Goal: Transaction & Acquisition: Purchase product/service

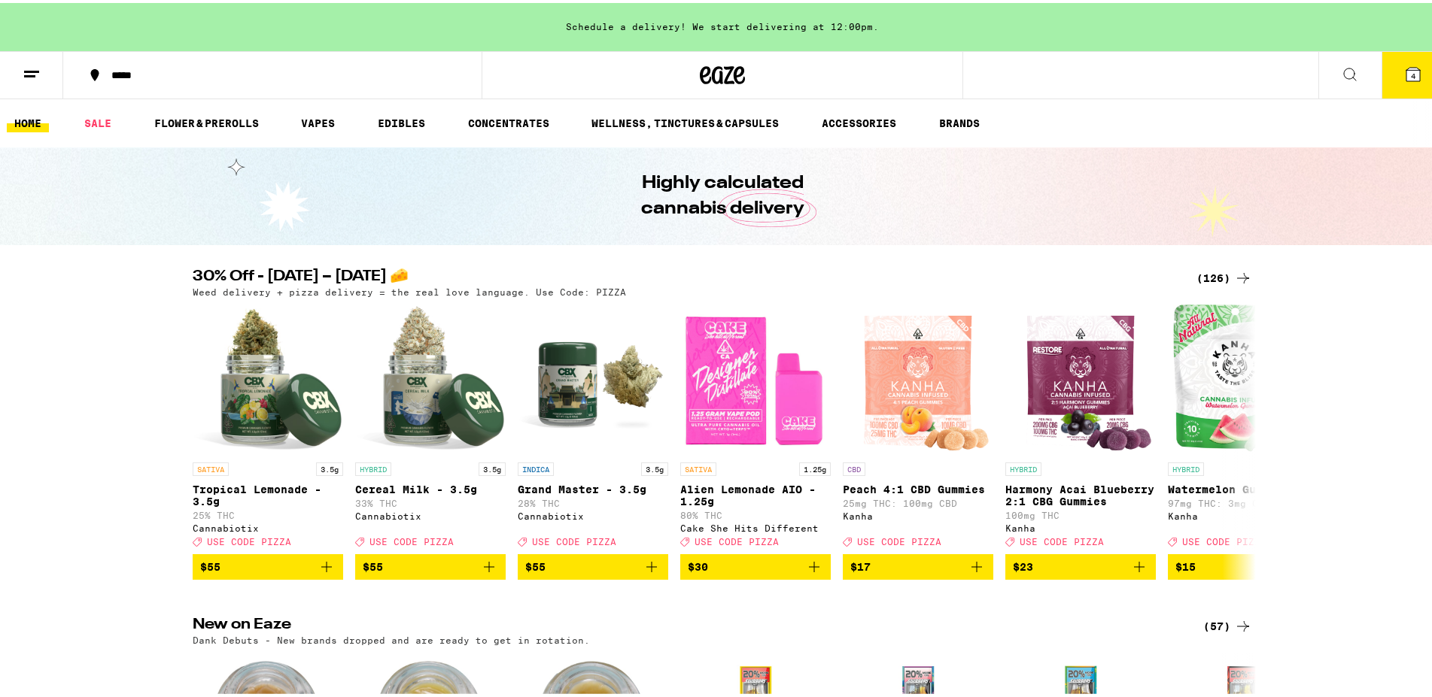
click at [1406, 78] on icon at bounding box center [1413, 72] width 14 height 14
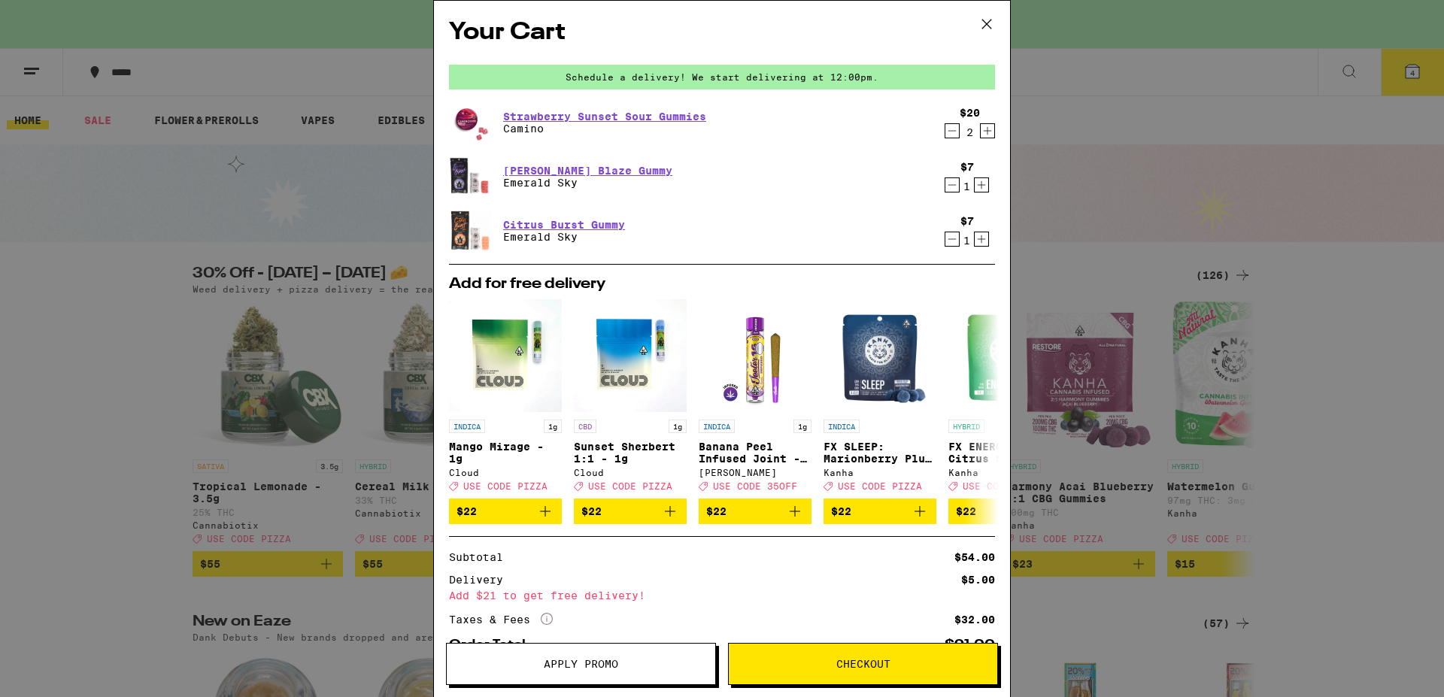
click at [987, 31] on icon at bounding box center [987, 24] width 23 height 23
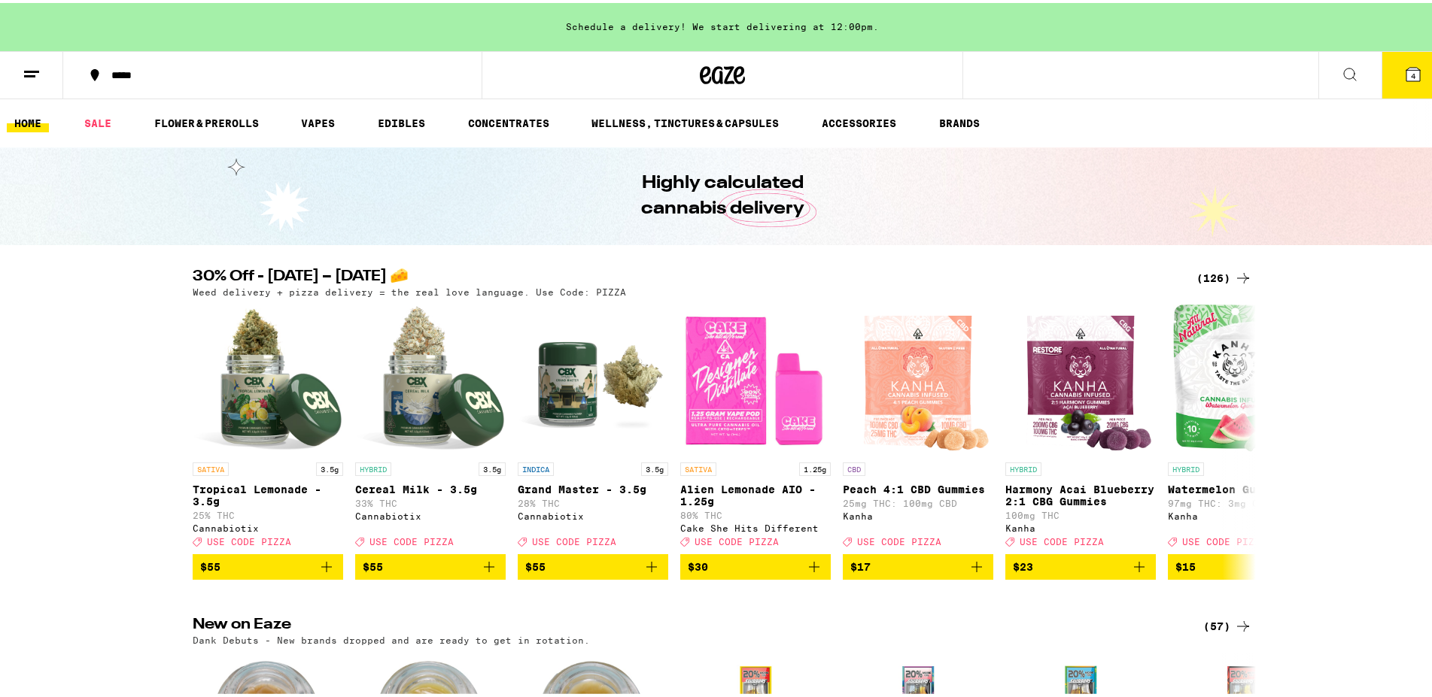
click at [1089, 73] on div "***** 4" at bounding box center [722, 72] width 1444 height 48
click at [1393, 80] on button "4" at bounding box center [1412, 72] width 63 height 47
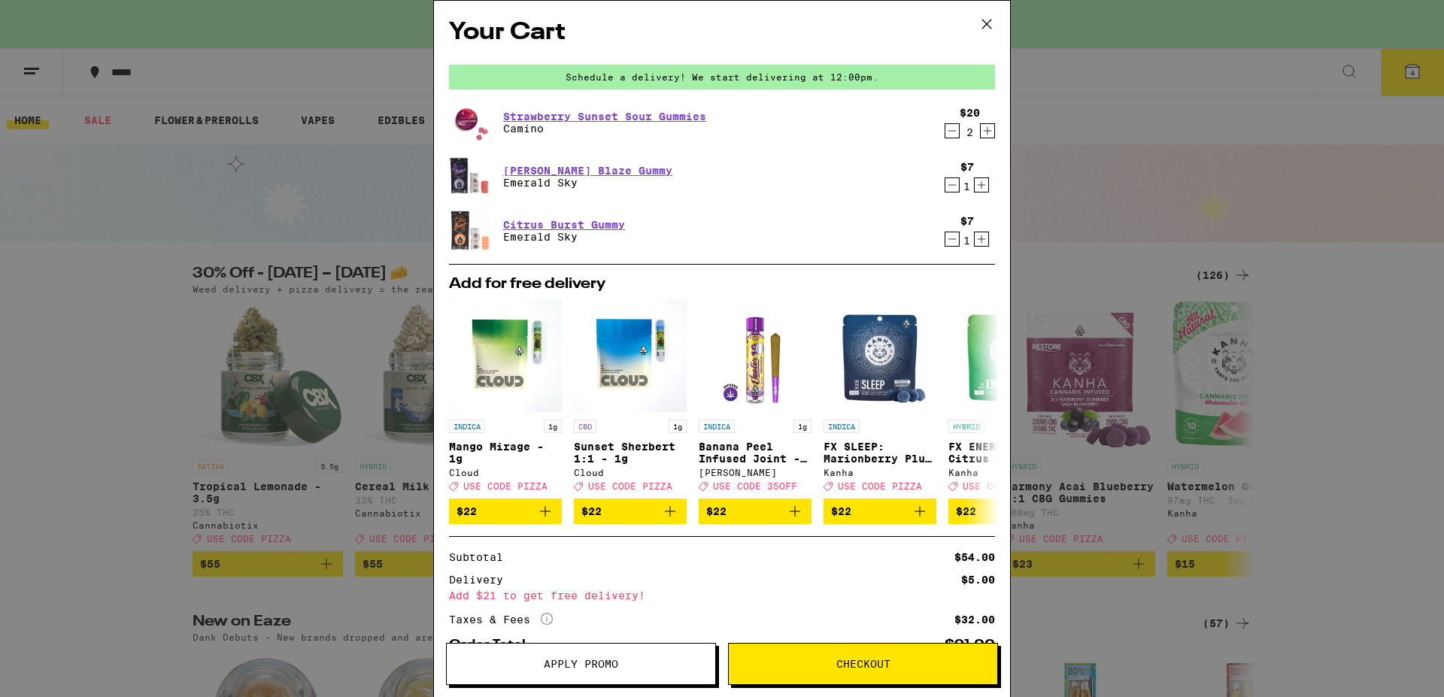
click at [986, 23] on icon at bounding box center [987, 24] width 23 height 23
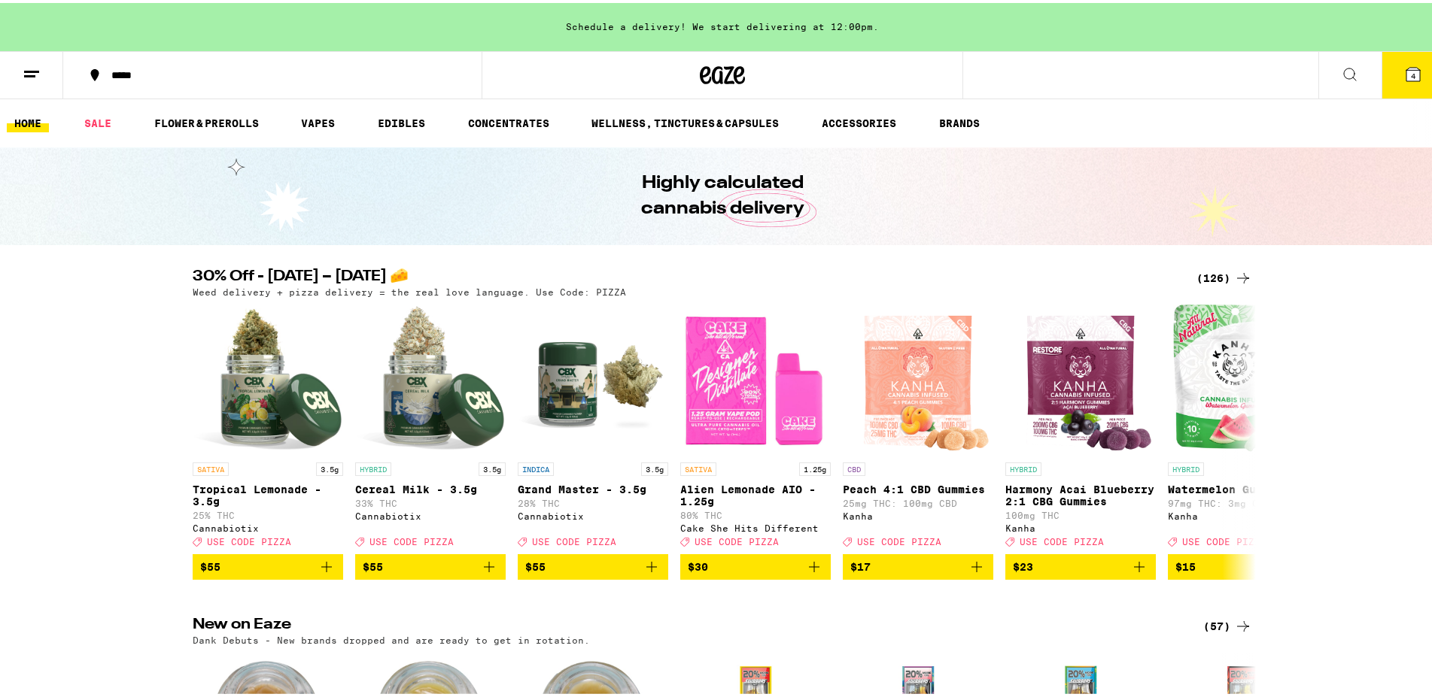
click at [14, 73] on button at bounding box center [31, 72] width 63 height 47
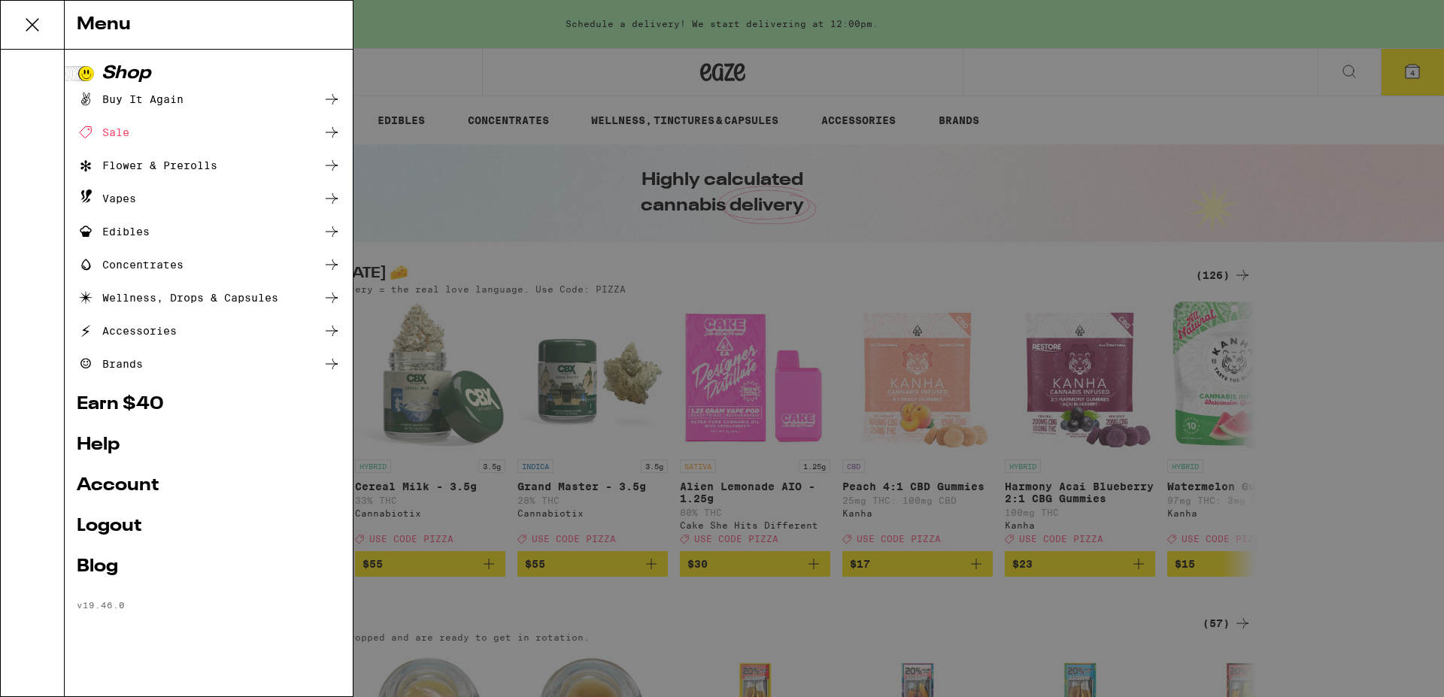
click at [115, 500] on ul "Shop Buy It Again Sale Flower & Prerolls Vapes Edibles Concentrates Wellness, D…" at bounding box center [209, 338] width 264 height 546
click at [116, 489] on link "Account" at bounding box center [209, 486] width 264 height 18
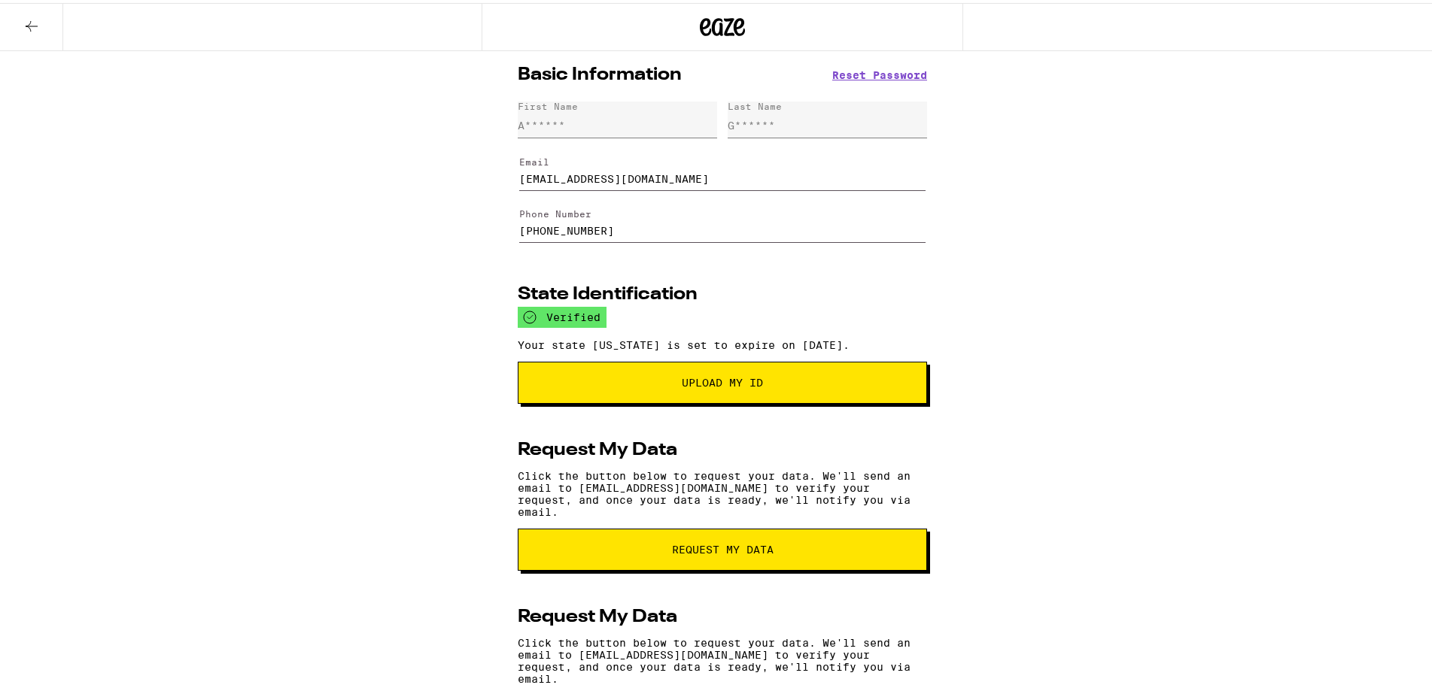
click at [22, 19] on button at bounding box center [31, 24] width 63 height 47
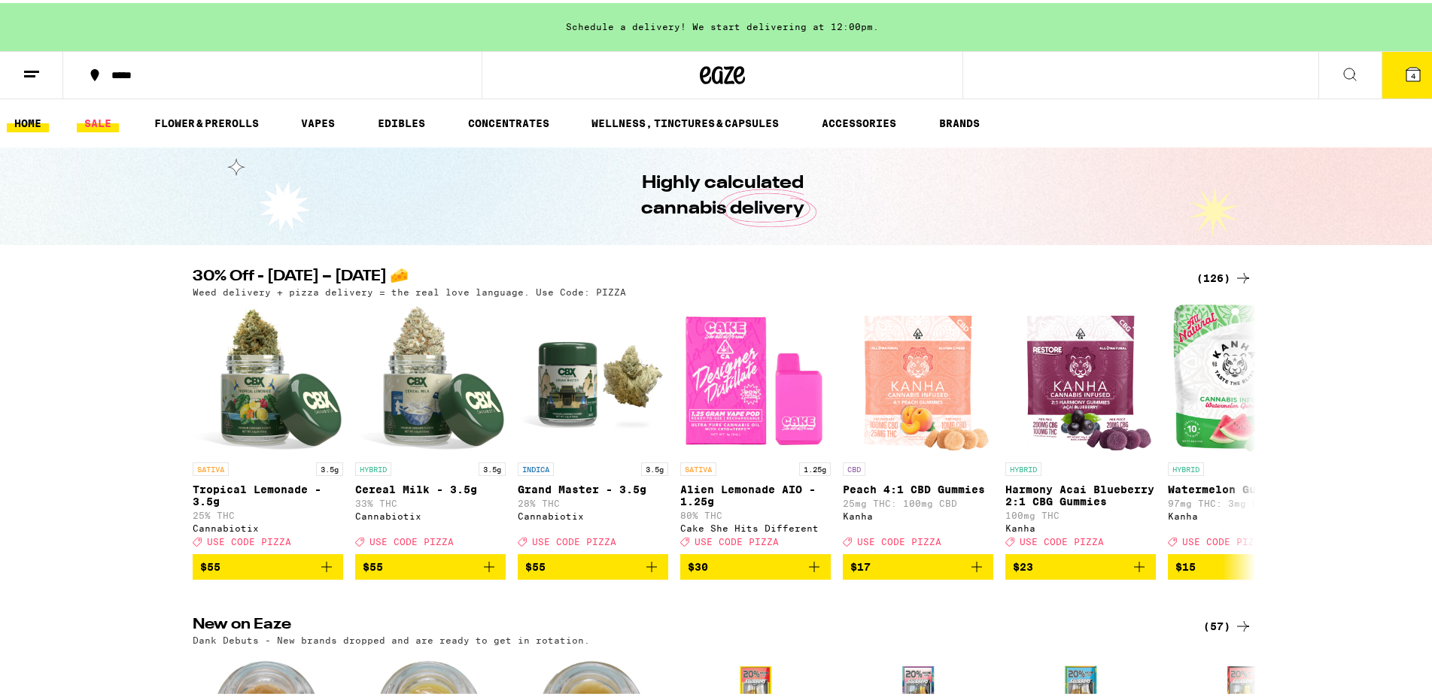
click at [105, 120] on link "SALE" at bounding box center [98, 120] width 42 height 18
click at [99, 124] on link "SALE" at bounding box center [98, 120] width 42 height 18
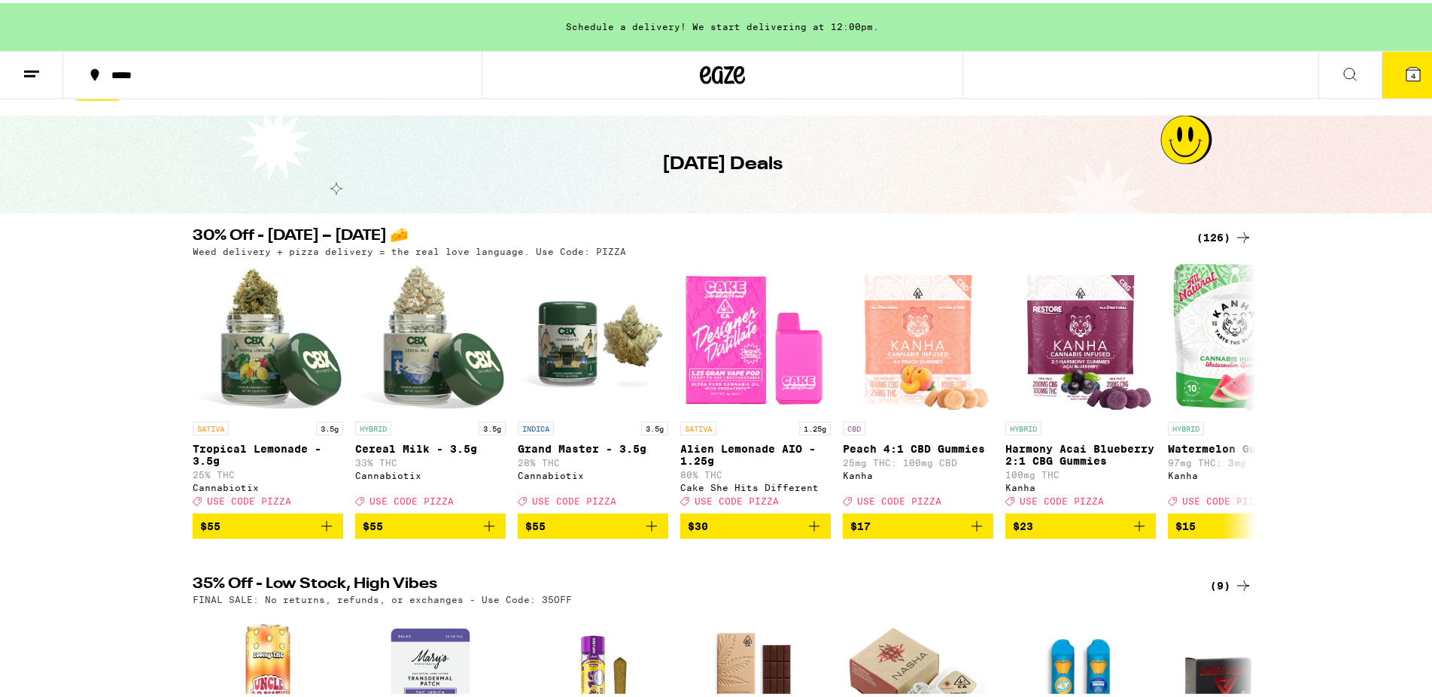
scroll to position [77, 0]
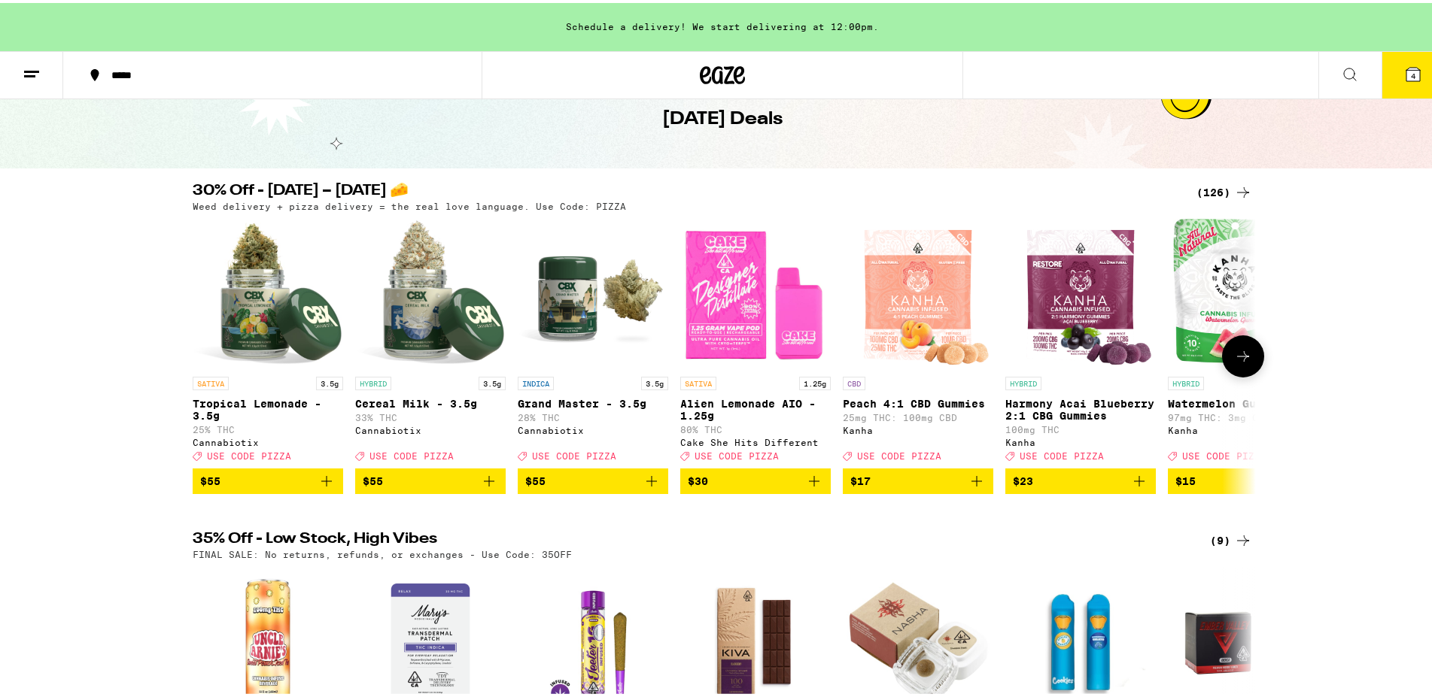
click at [1234, 363] on icon at bounding box center [1243, 354] width 18 height 18
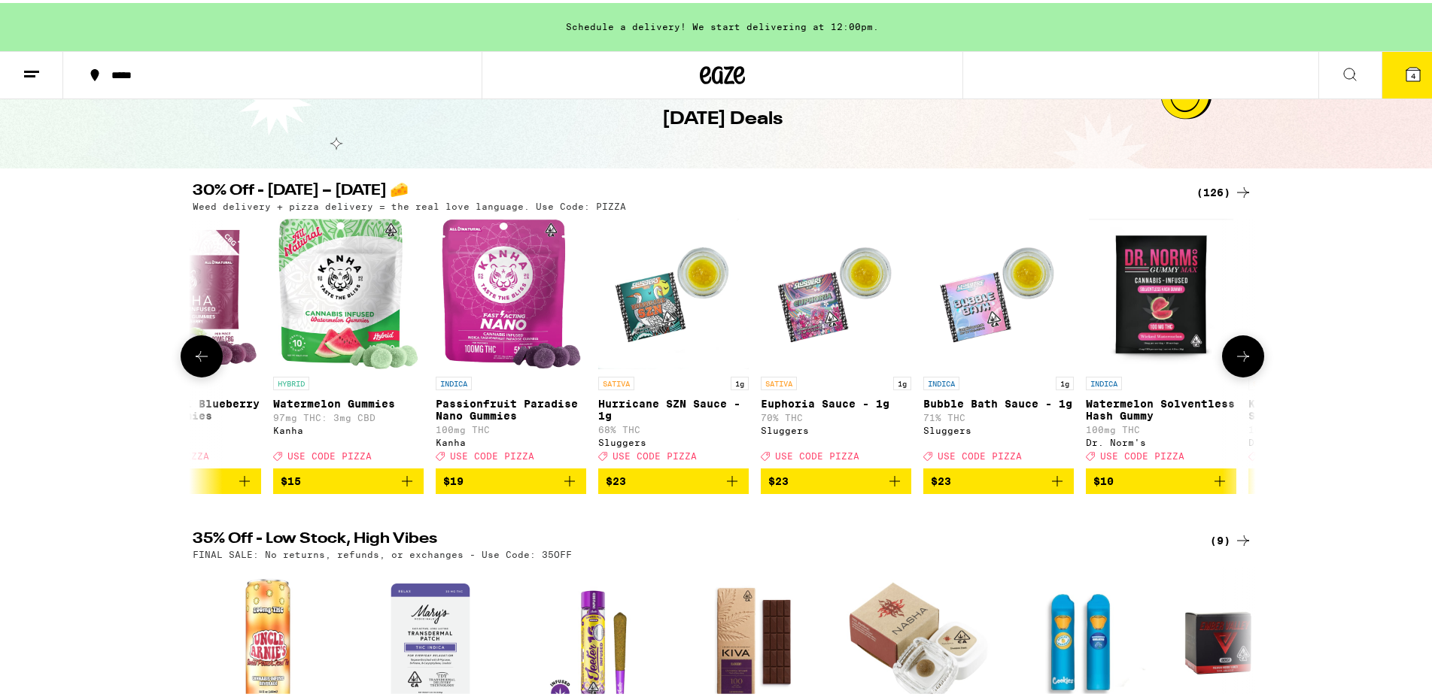
scroll to position [0, 895]
click at [203, 363] on icon at bounding box center [202, 354] width 18 height 18
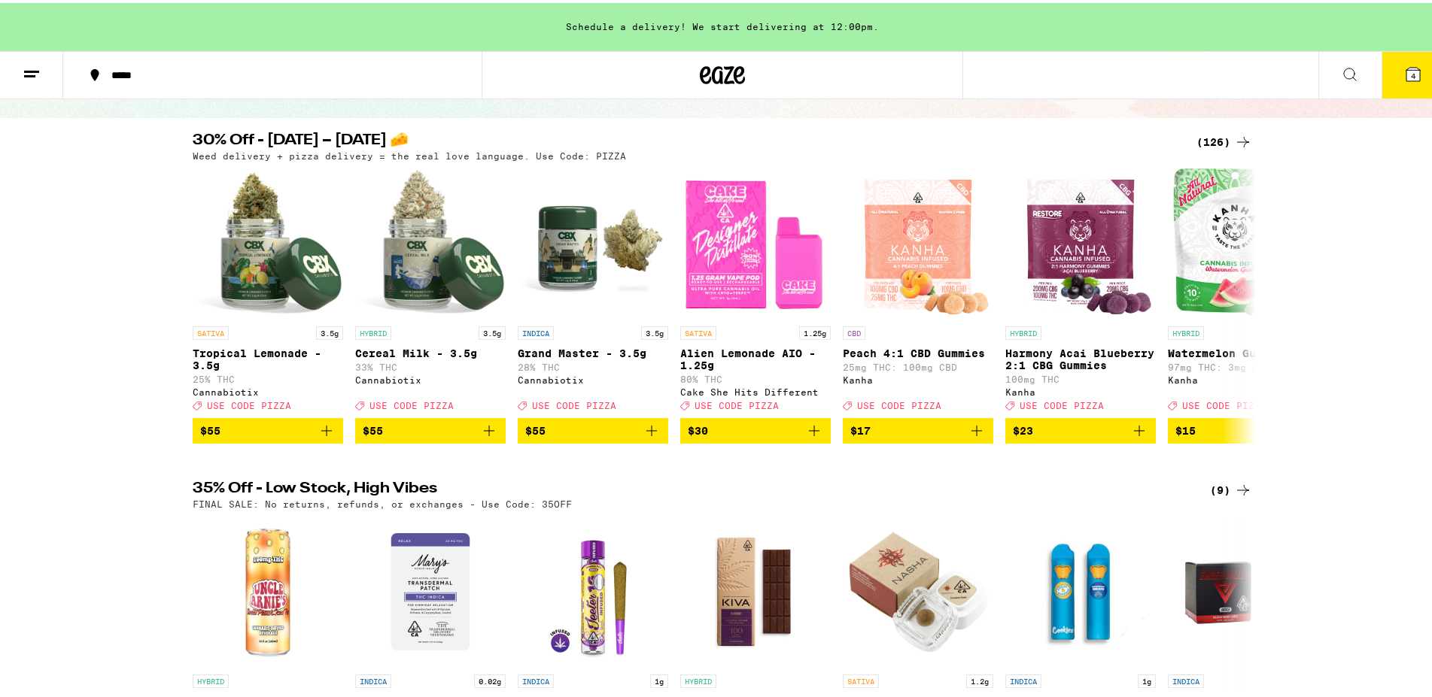
scroll to position [77, 0]
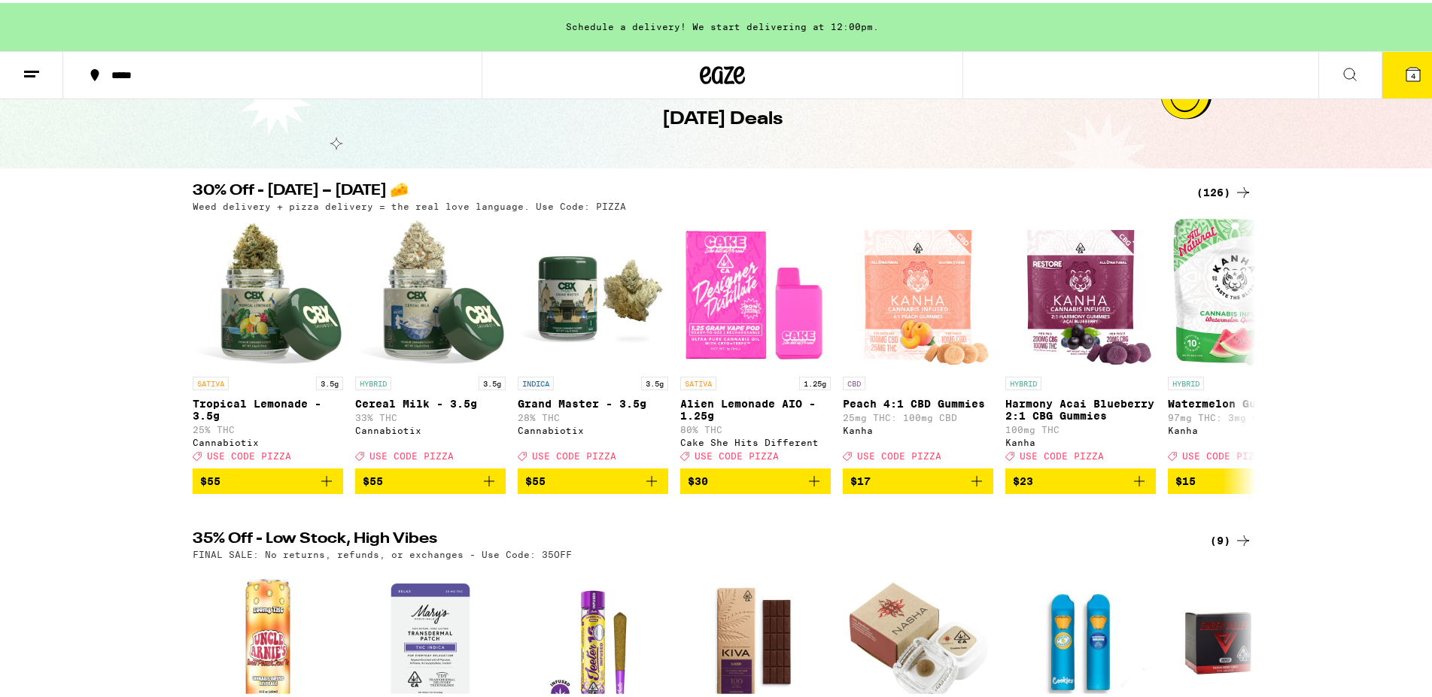
click at [1241, 195] on icon at bounding box center [1243, 190] width 18 height 18
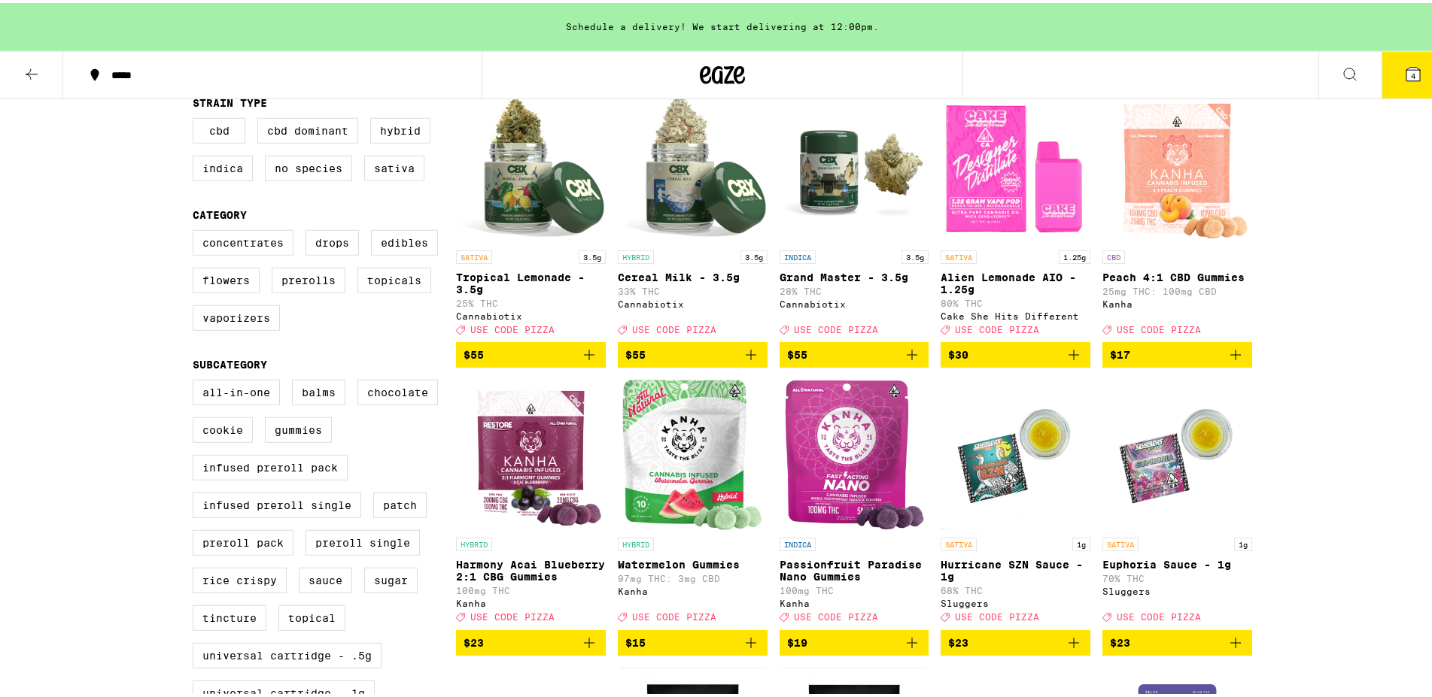
scroll to position [153, 0]
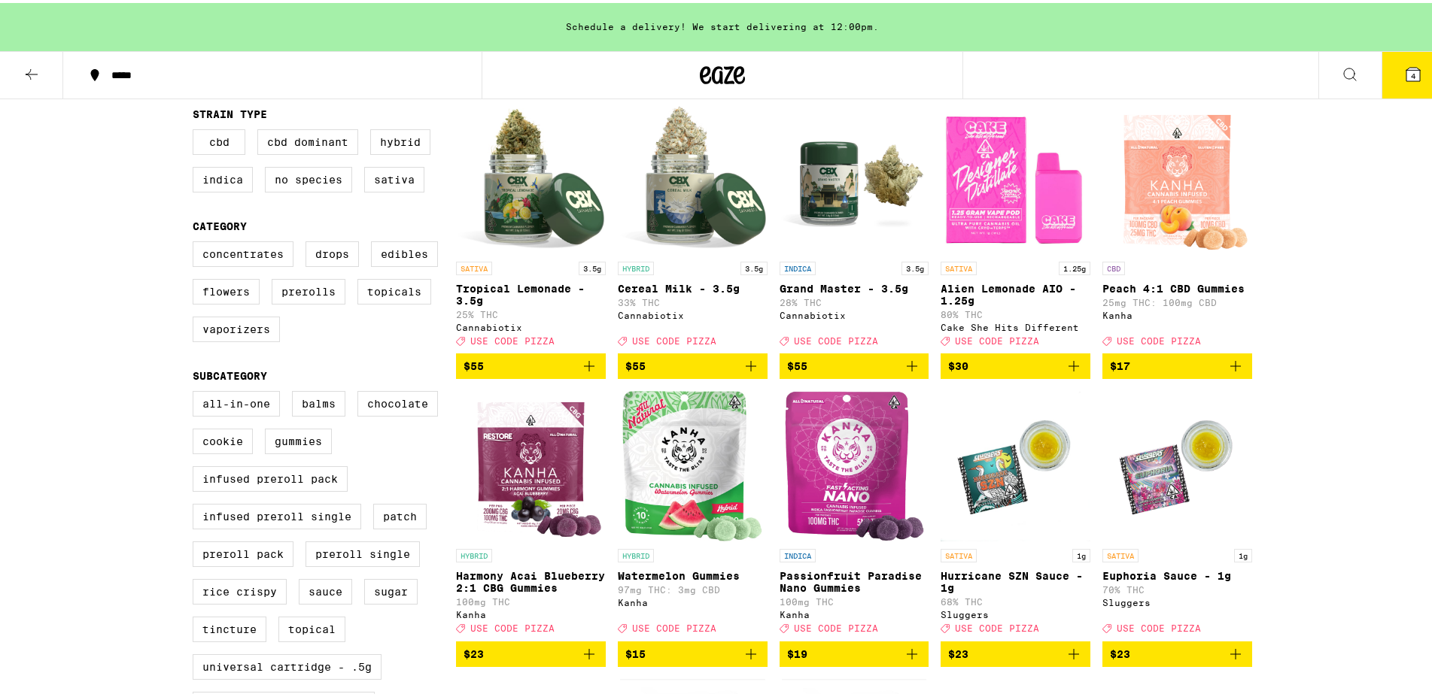
click at [742, 661] on icon "Add to bag" at bounding box center [751, 651] width 18 height 18
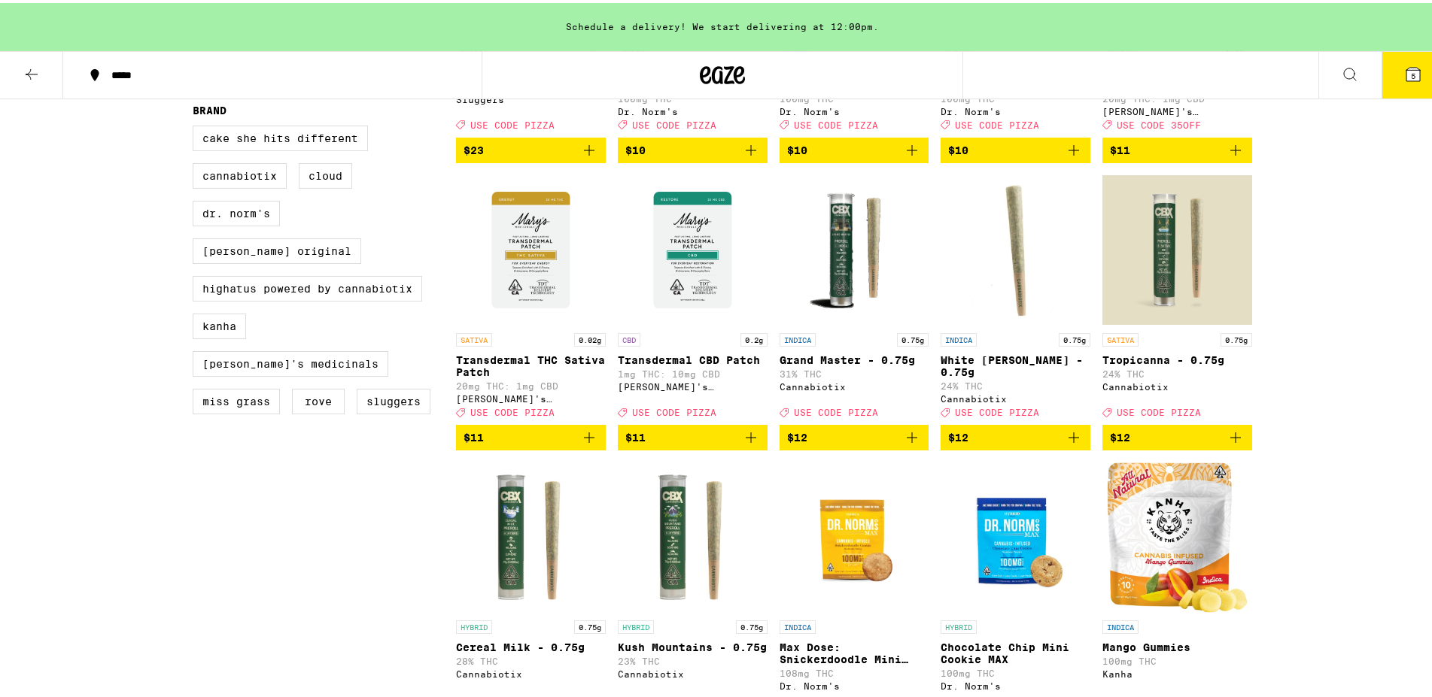
scroll to position [921, 0]
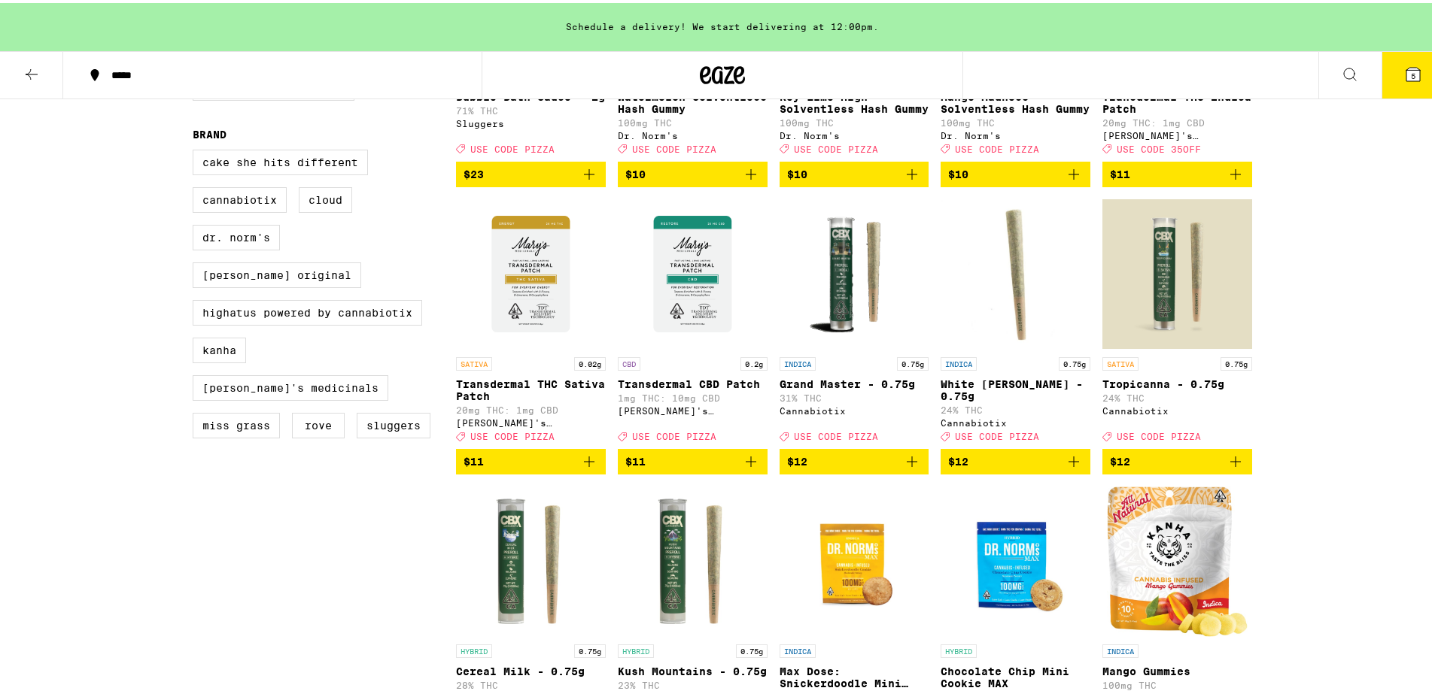
click at [584, 464] on icon "Add to bag" at bounding box center [589, 459] width 11 height 11
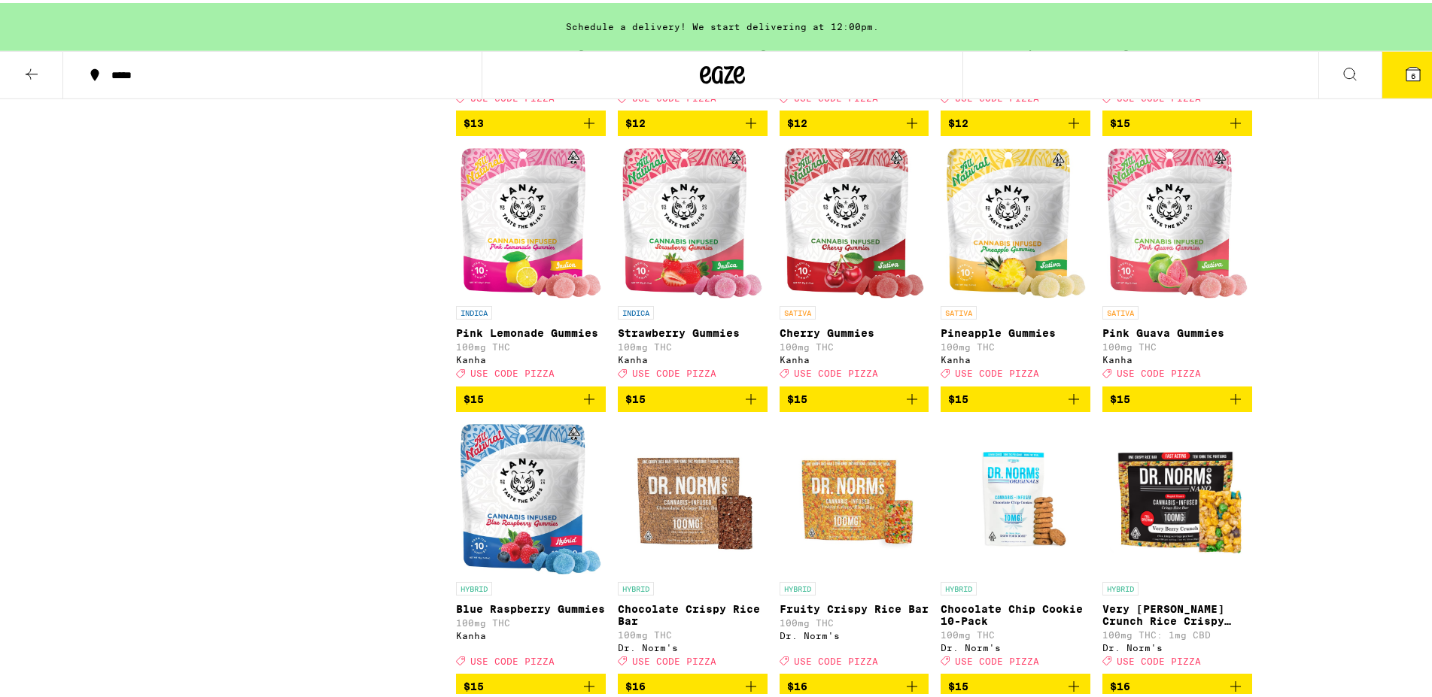
scroll to position [1535, 0]
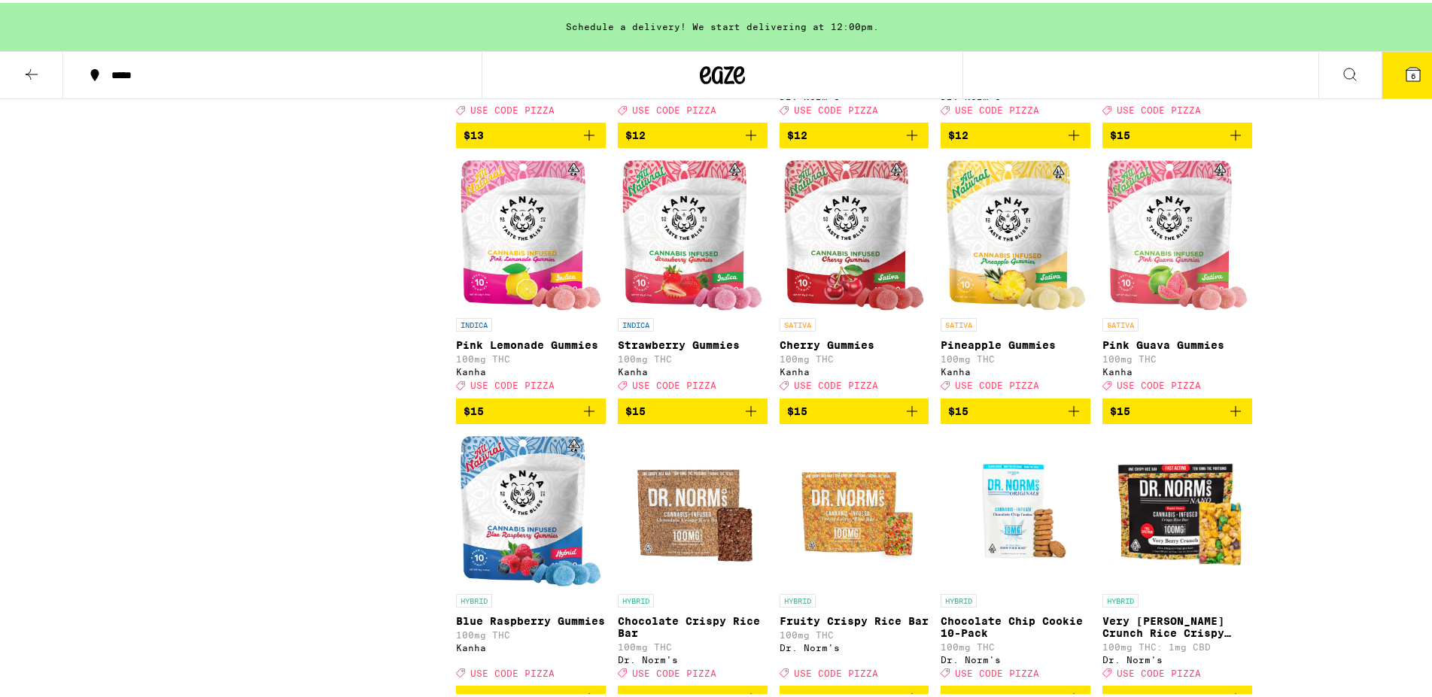
click at [746, 418] on icon "Add to bag" at bounding box center [751, 408] width 18 height 18
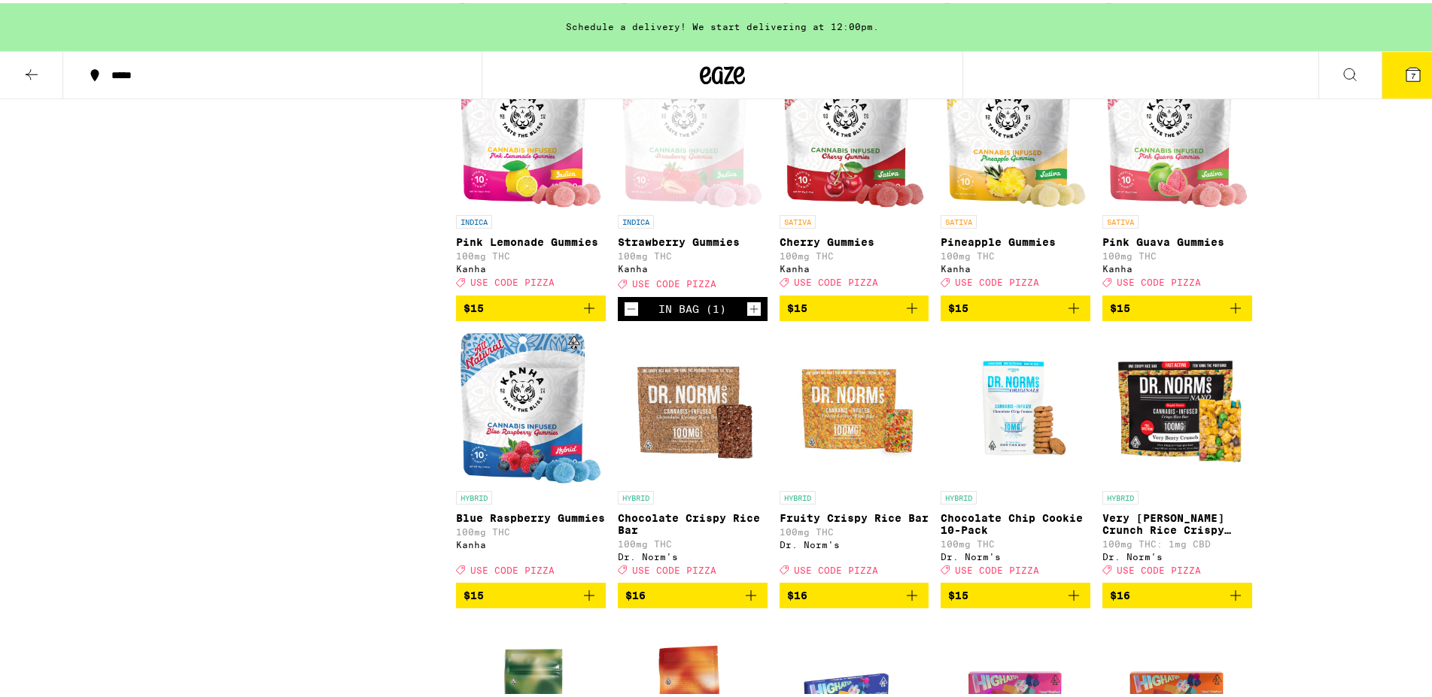
scroll to position [1765, 0]
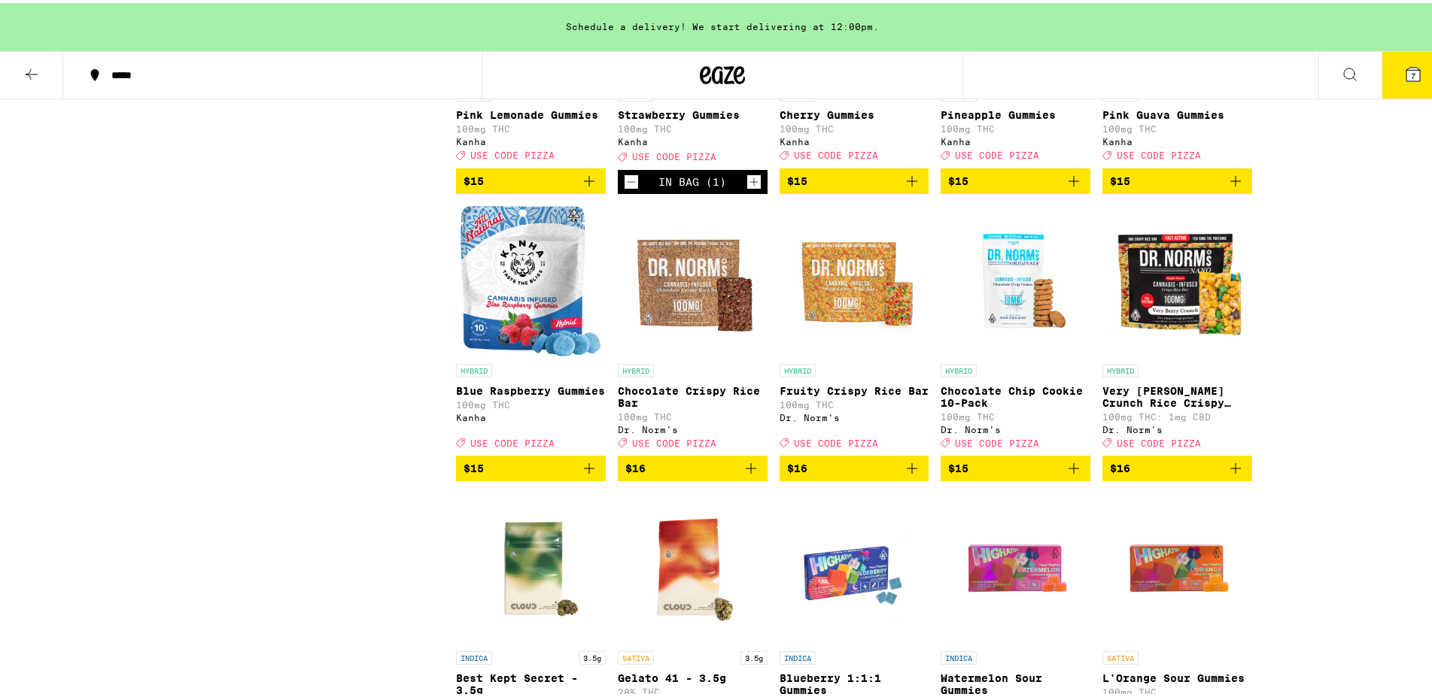
click at [1066, 475] on icon "Add to bag" at bounding box center [1074, 466] width 18 height 18
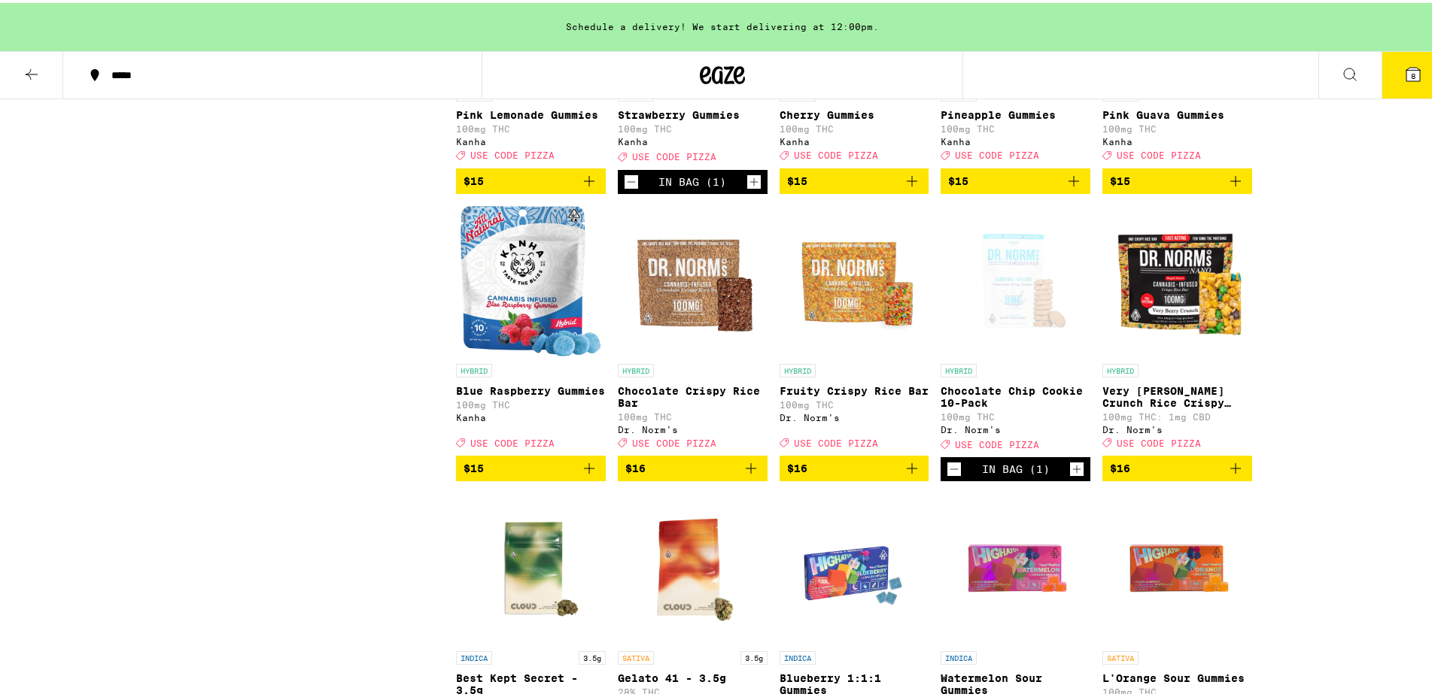
click at [903, 475] on icon "Add to bag" at bounding box center [912, 466] width 18 height 18
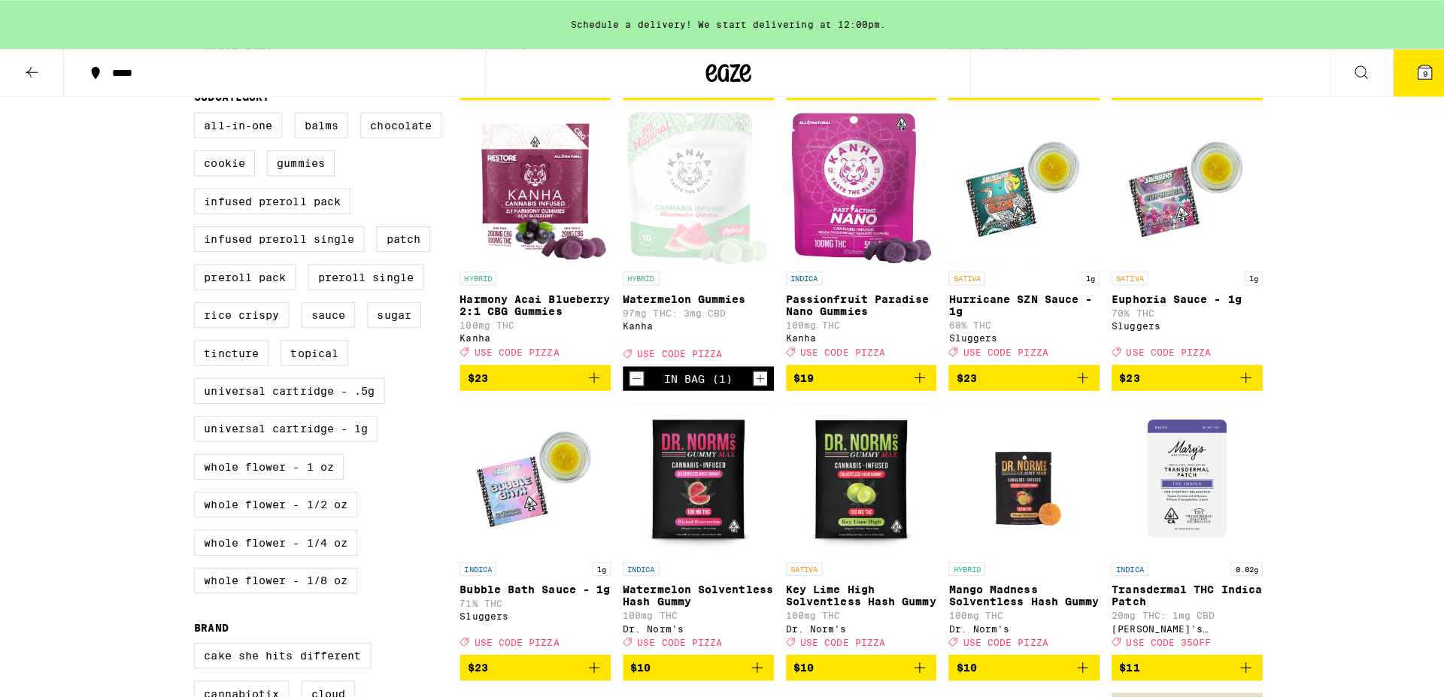
scroll to position [537, 0]
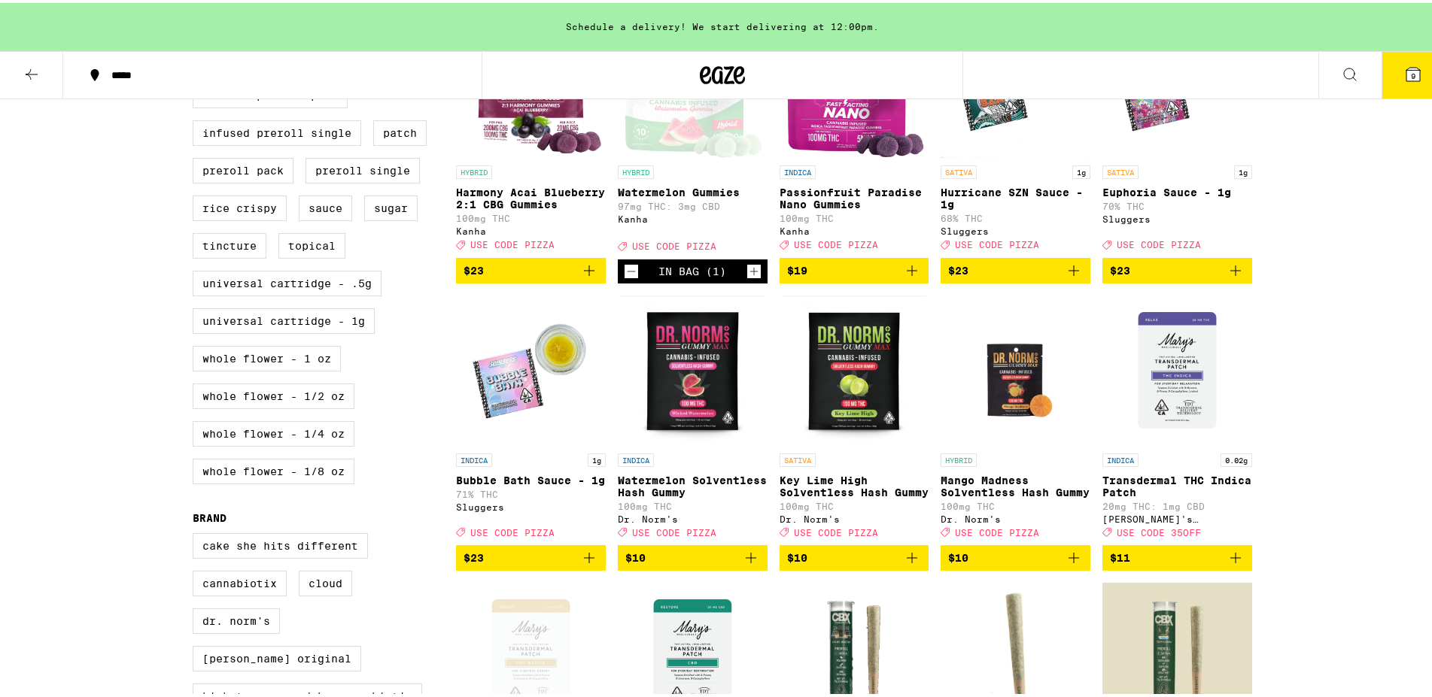
click at [747, 564] on icon "Add to bag" at bounding box center [751, 555] width 18 height 18
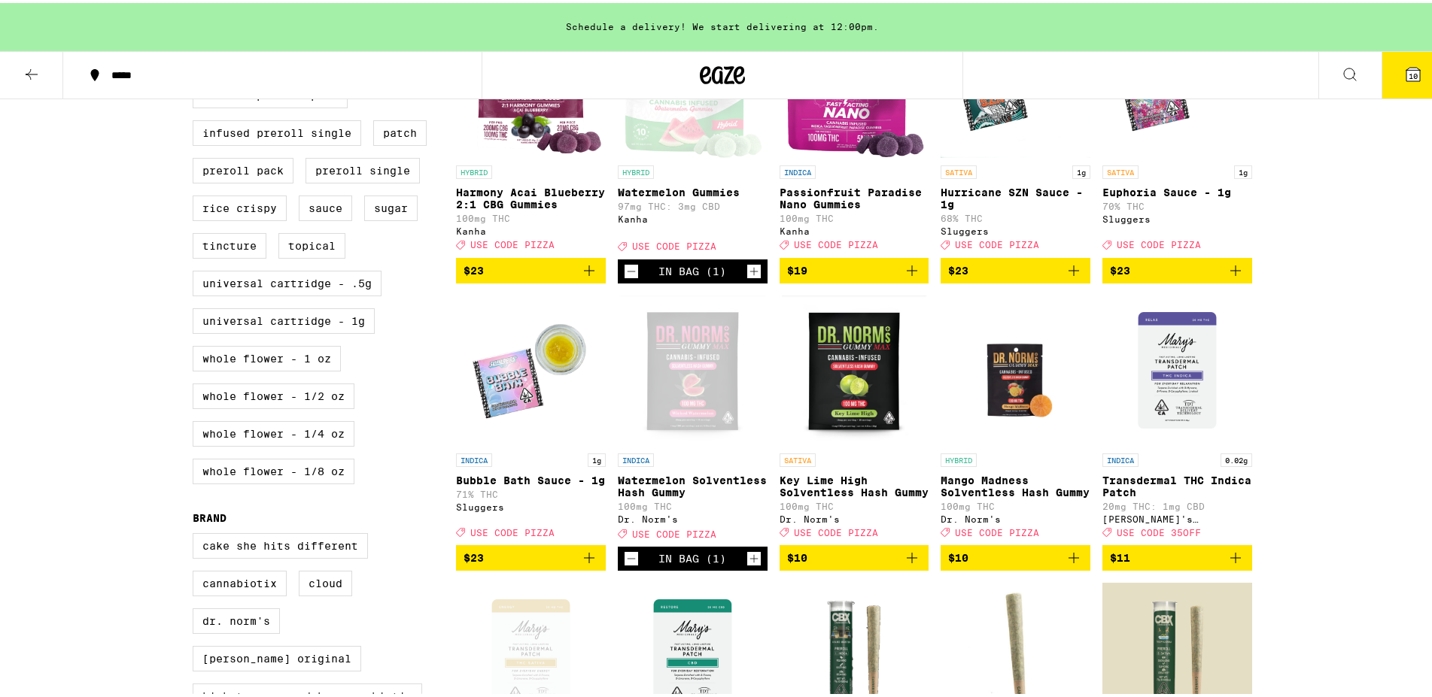
click at [1408, 65] on icon at bounding box center [1413, 71] width 18 height 18
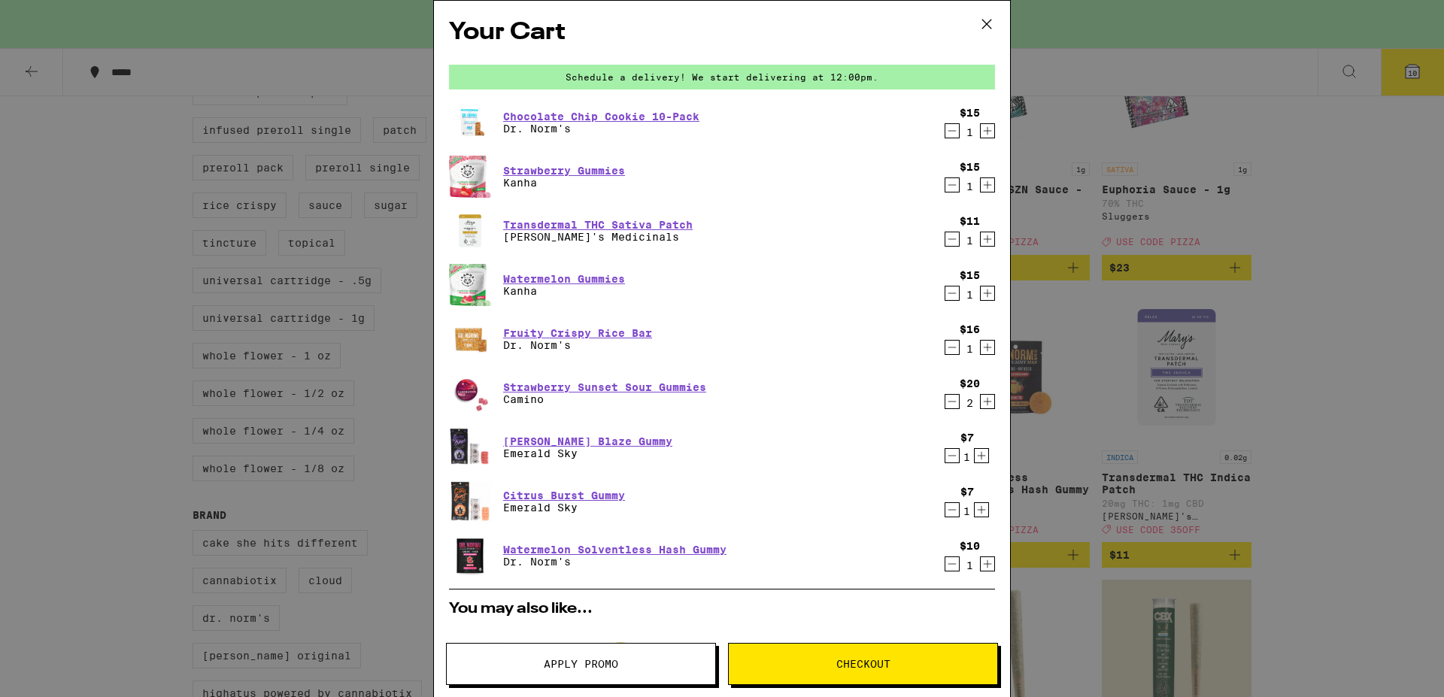
click at [946, 408] on icon "Decrement" at bounding box center [953, 402] width 14 height 18
click at [946, 407] on icon "Decrement" at bounding box center [953, 402] width 14 height 18
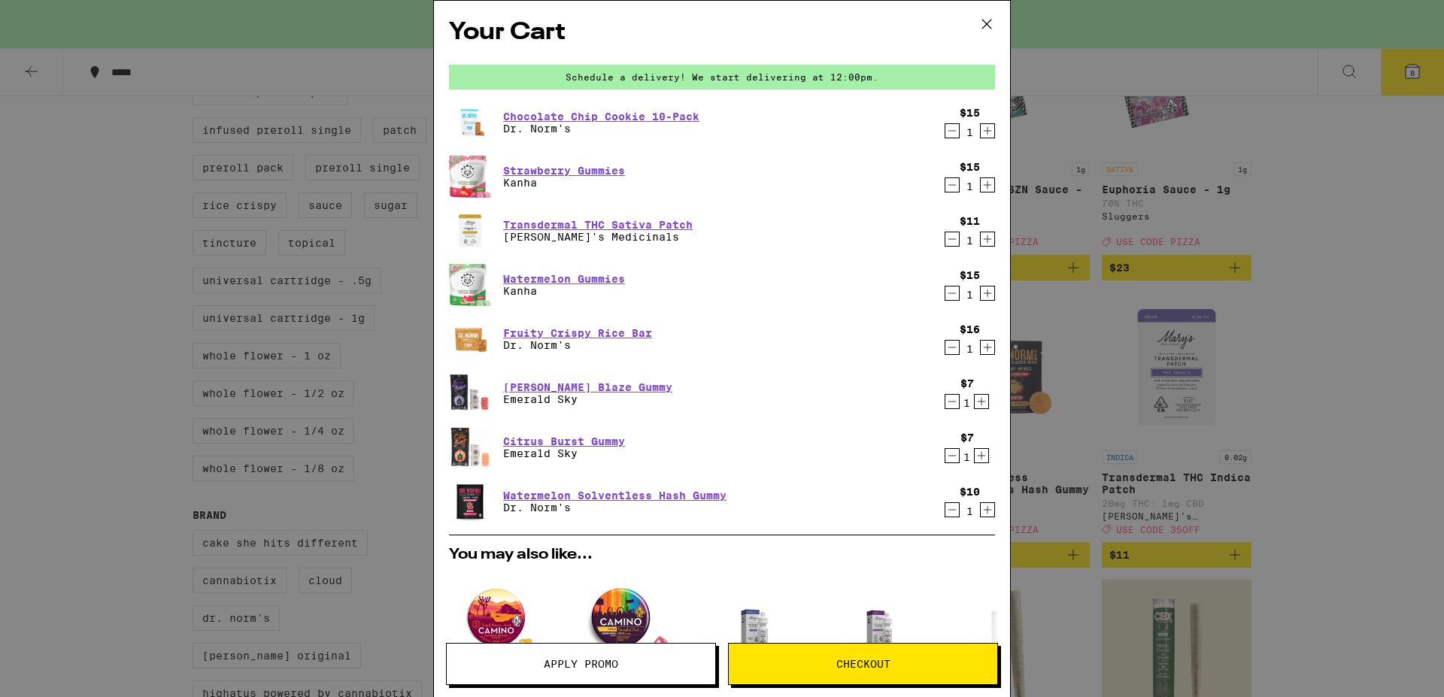
click at [946, 409] on icon "Decrement" at bounding box center [953, 402] width 14 height 18
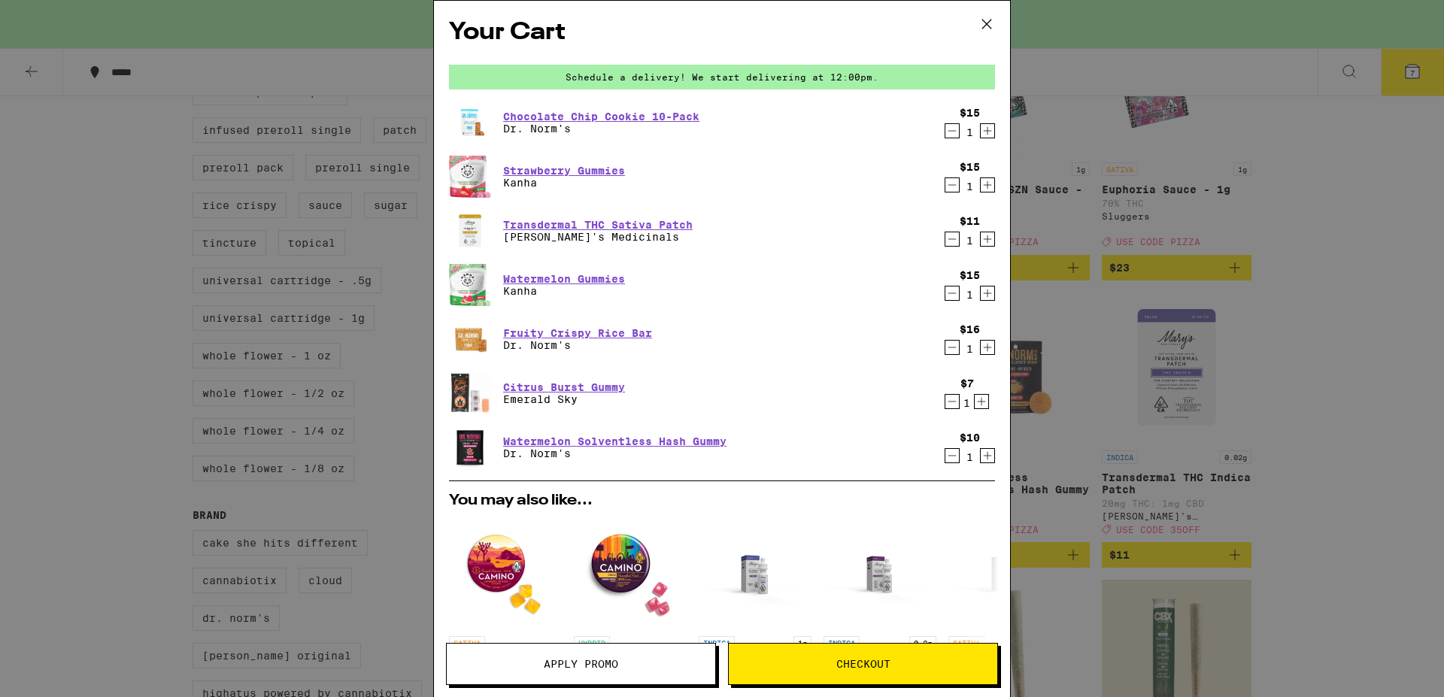
click at [946, 408] on icon "Decrement" at bounding box center [953, 402] width 14 height 18
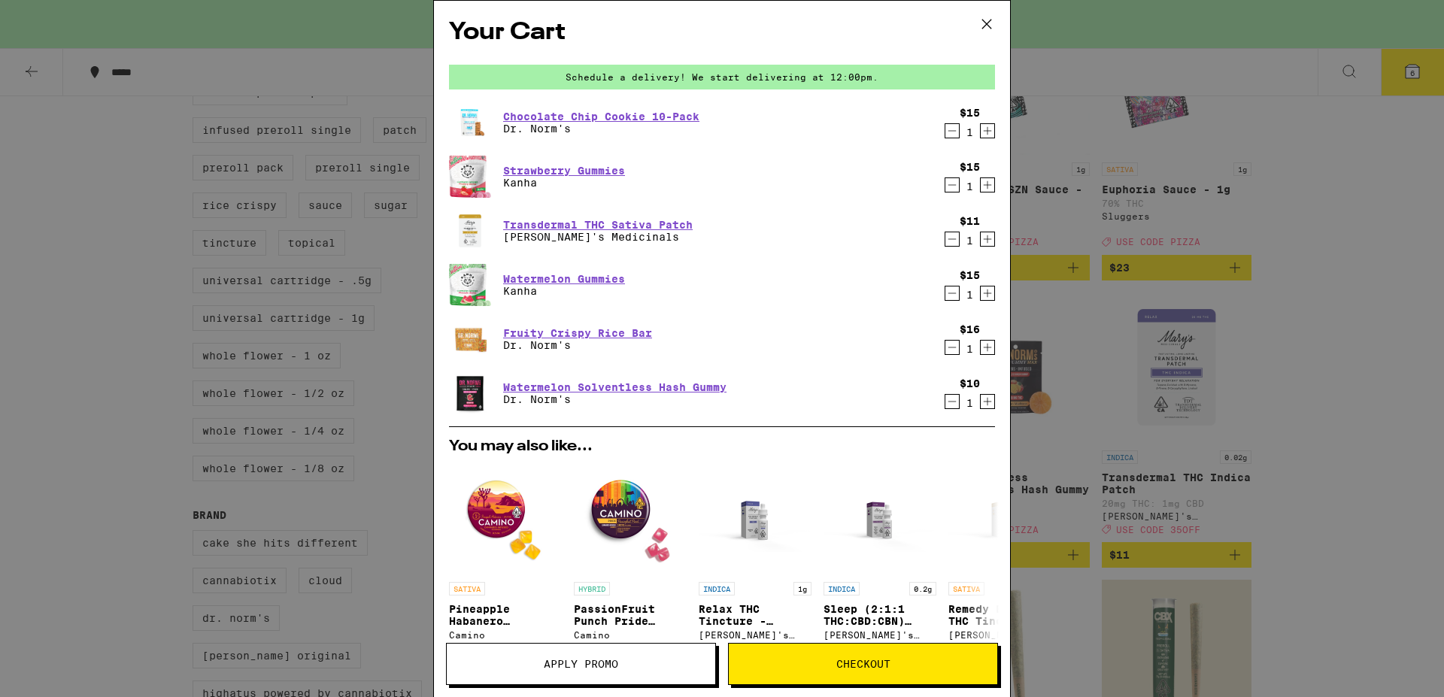
scroll to position [280, 0]
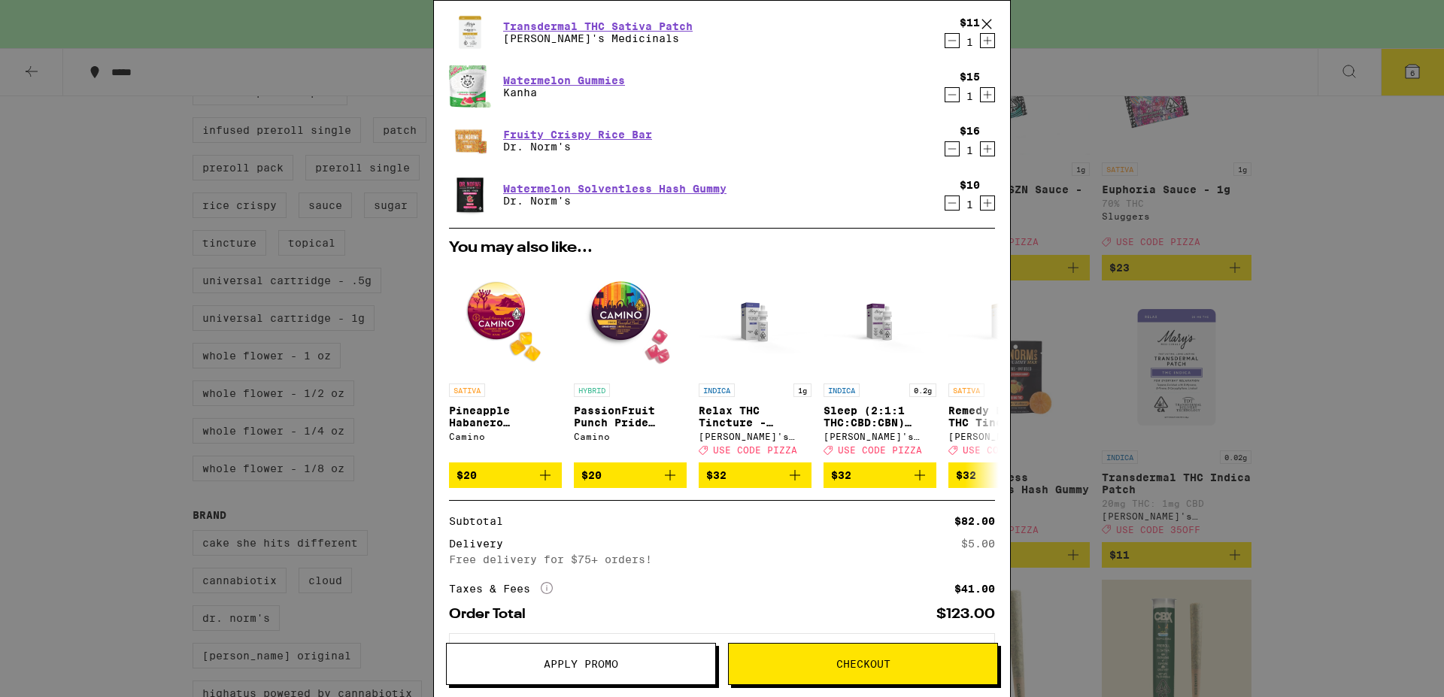
click at [609, 666] on span "Apply Promo" at bounding box center [581, 664] width 74 height 11
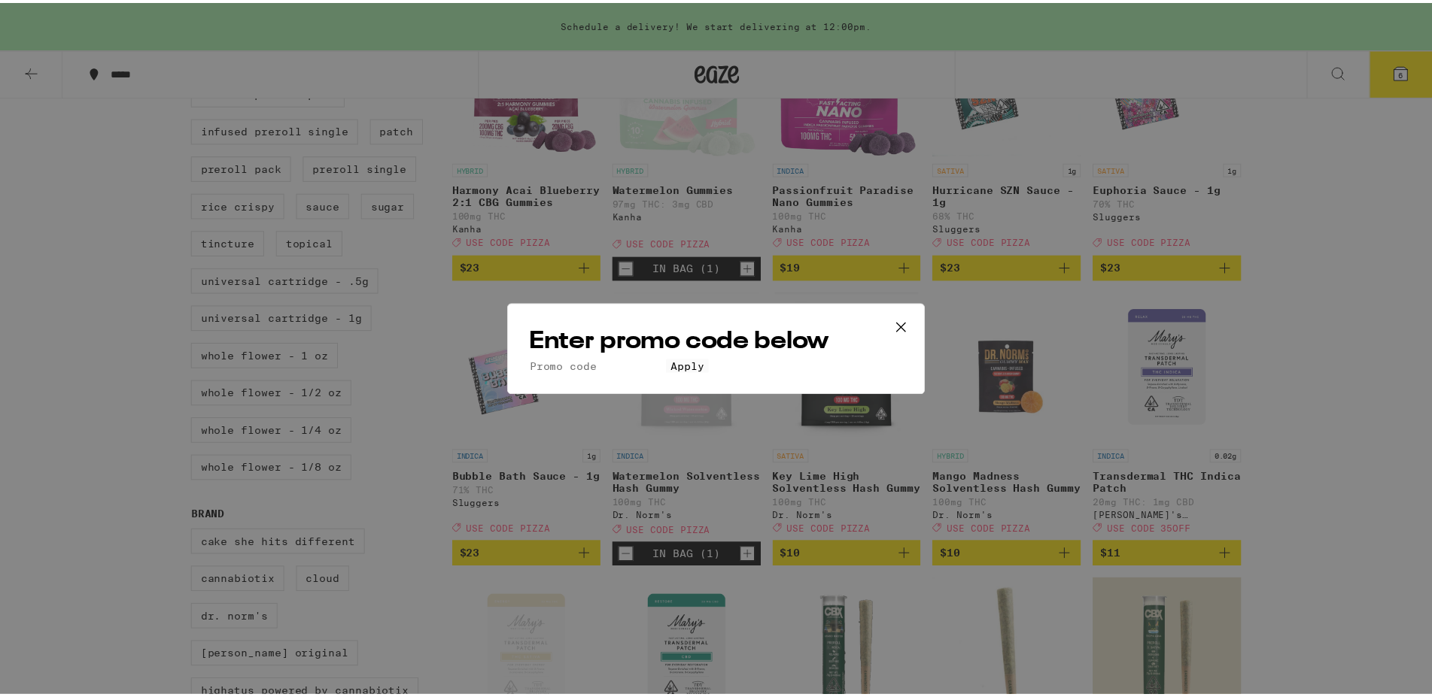
scroll to position [199, 0]
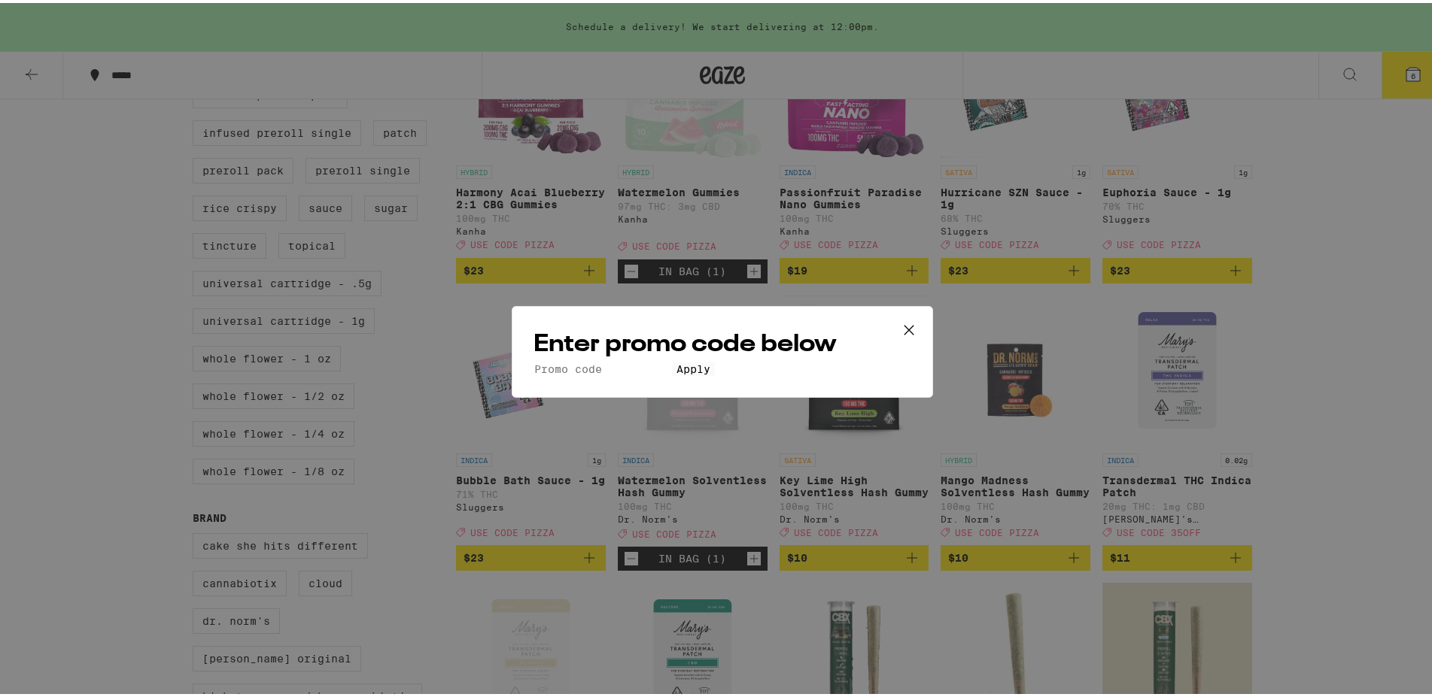
click at [672, 360] on input "Promo Code" at bounding box center [602, 367] width 138 height 14
type input "Pizza"
click at [715, 373] on button "Apply" at bounding box center [693, 367] width 43 height 14
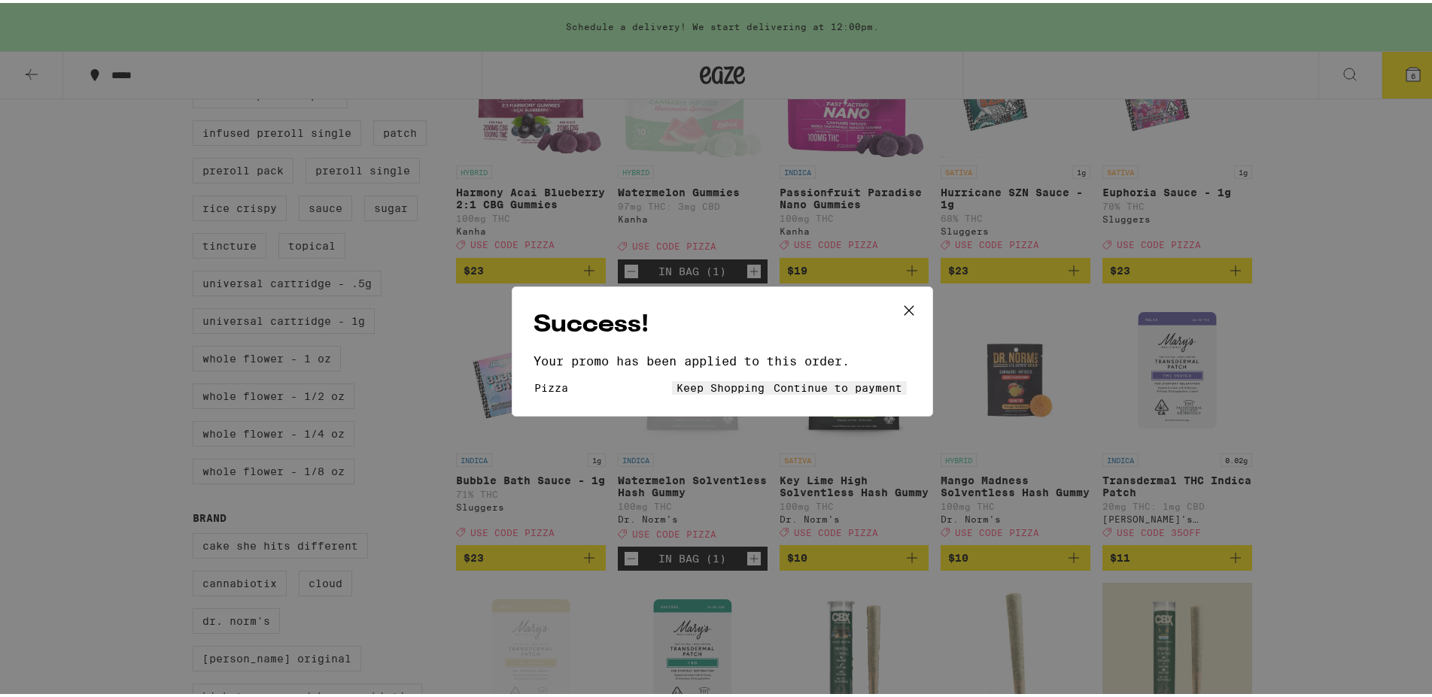
click at [781, 384] on span "Continue to payment" at bounding box center [837, 385] width 129 height 12
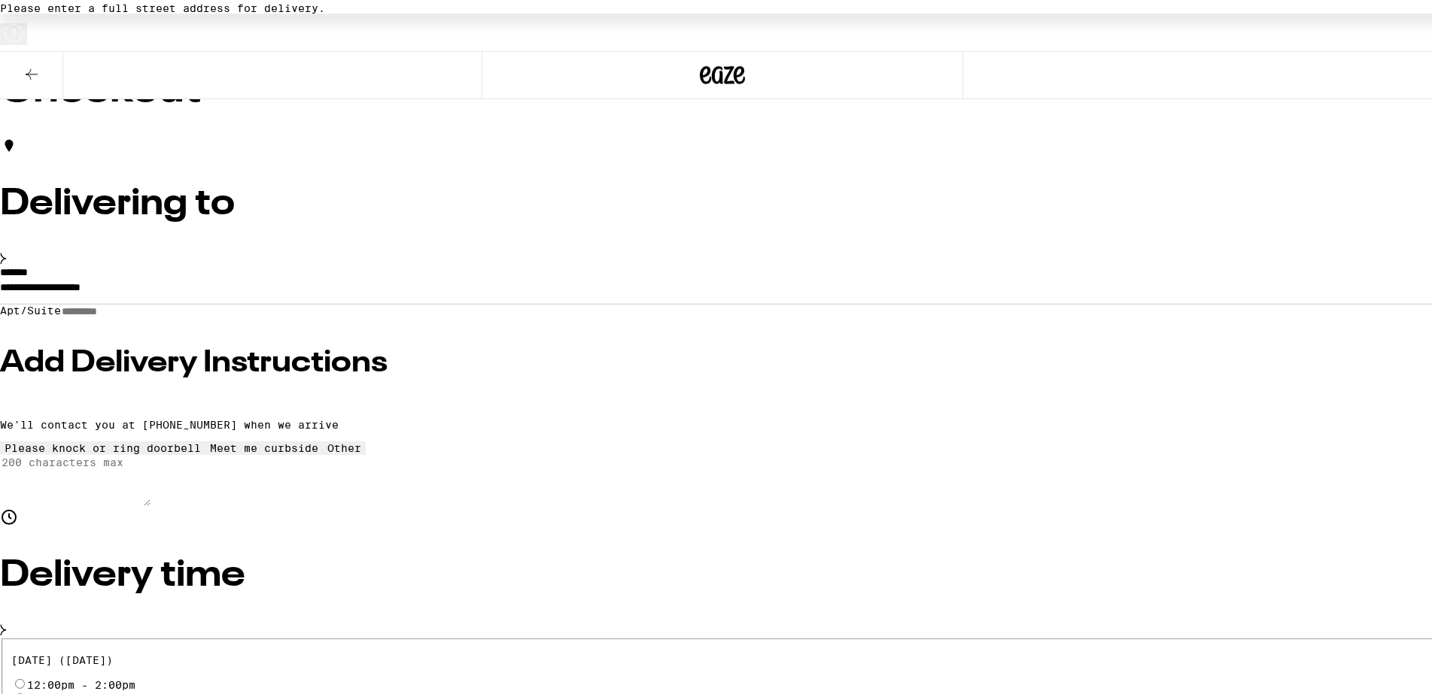
scroll to position [77, 0]
click at [630, 275] on input "**********" at bounding box center [722, 288] width 1444 height 26
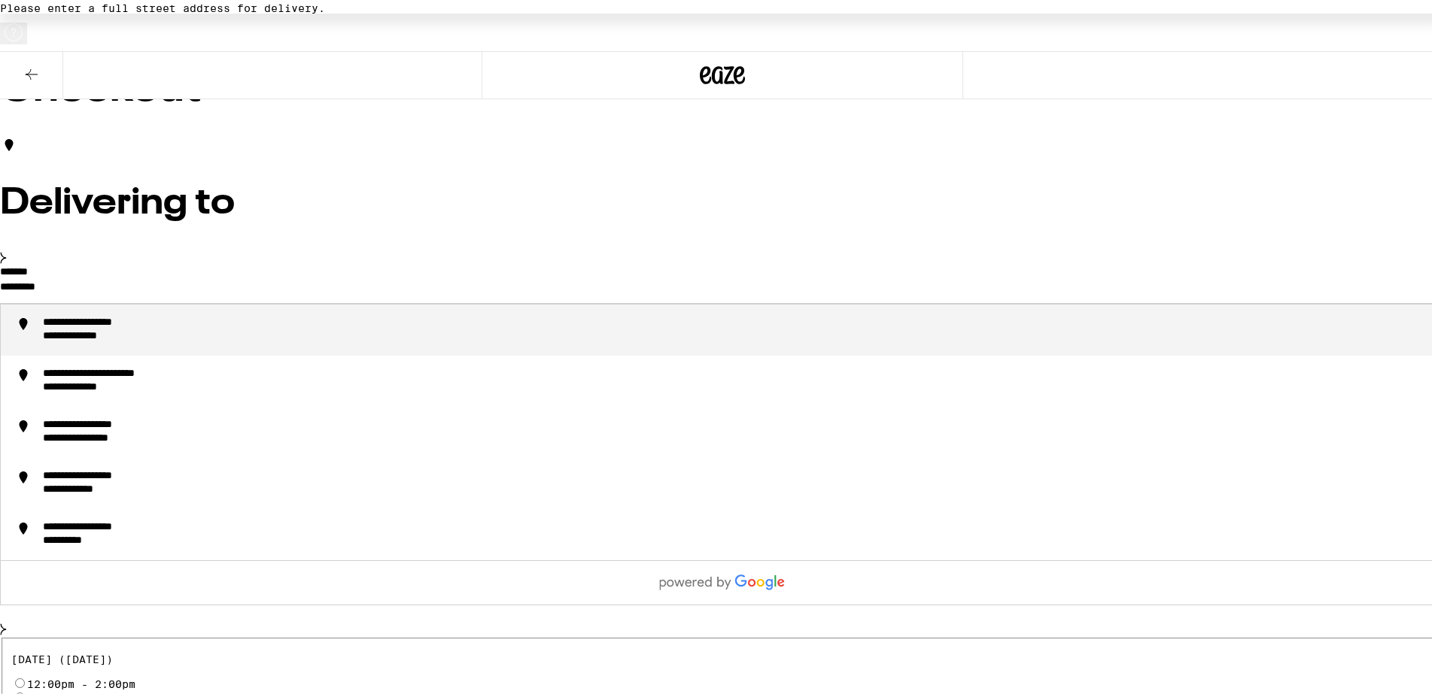
click at [527, 324] on div "**********" at bounding box center [737, 327] width 1389 height 27
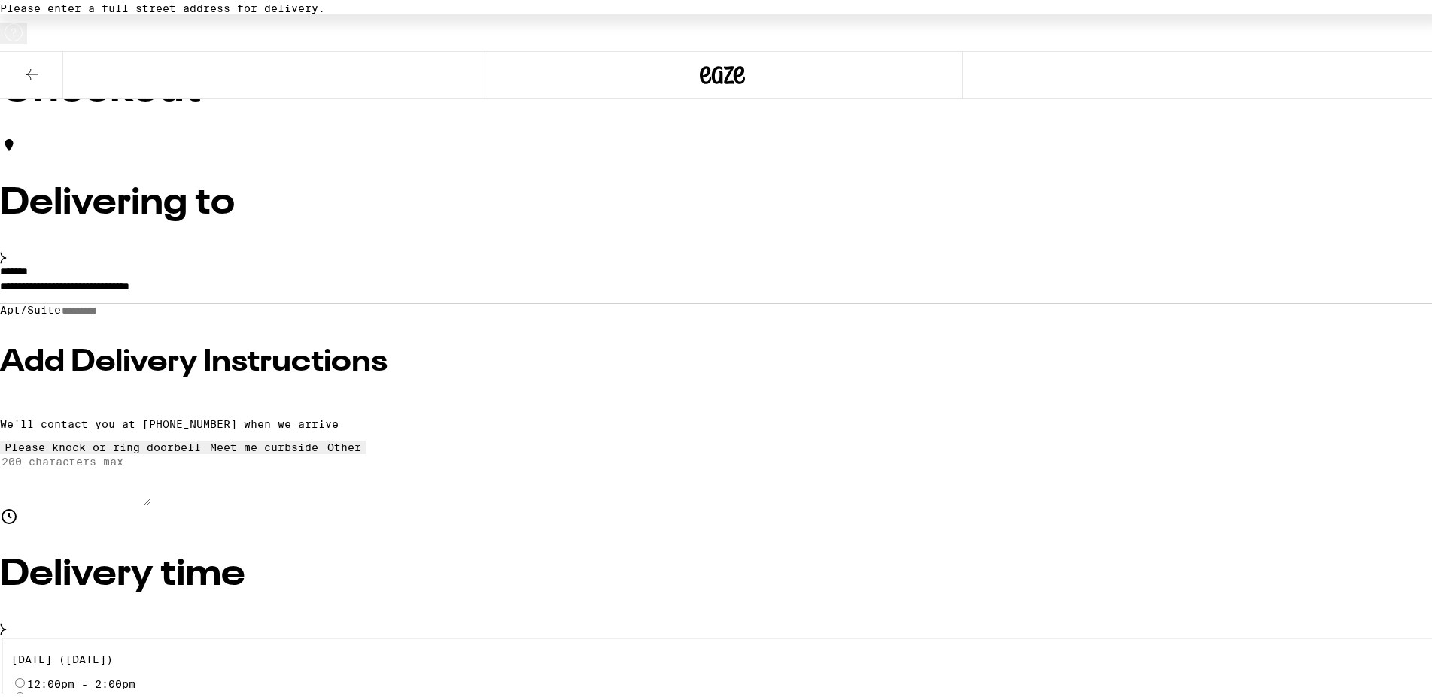
type input "**********"
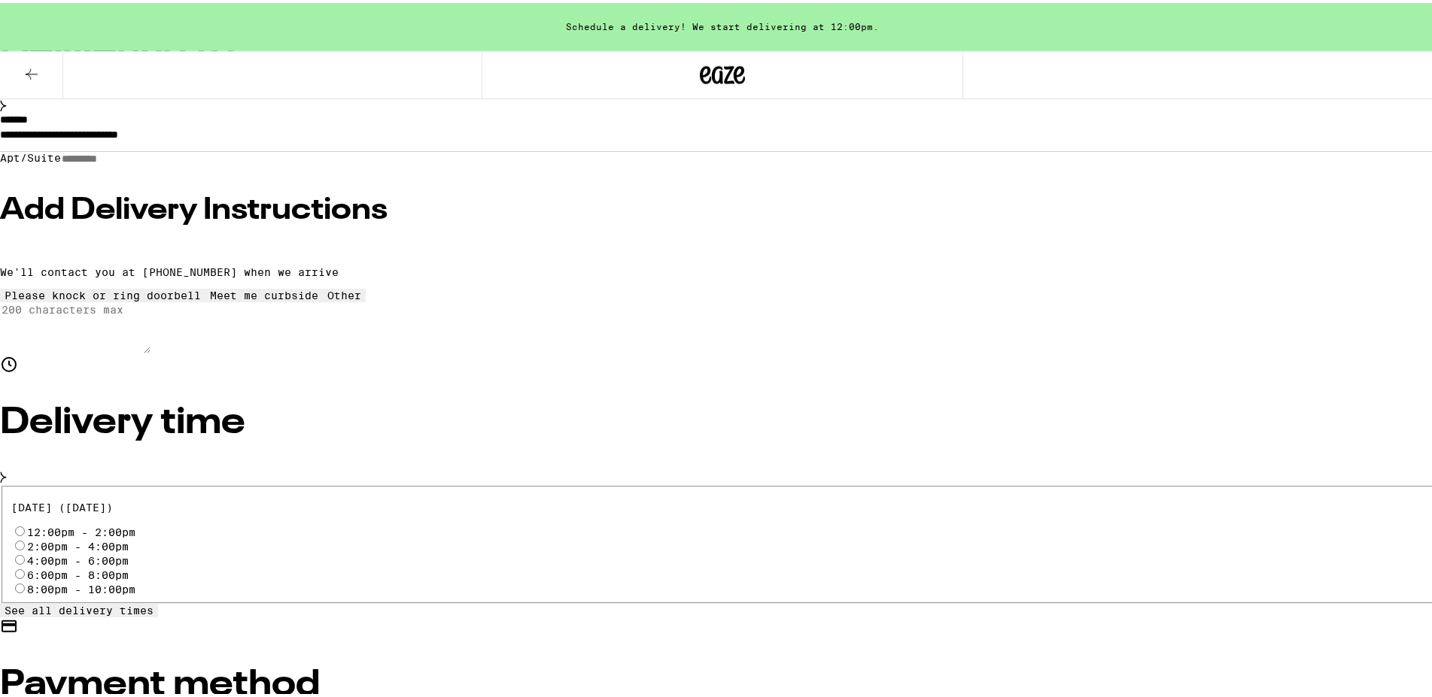
scroll to position [230, 0]
click at [25, 522] on input "12:00pm - 2:00pm" at bounding box center [20, 527] width 10 height 10
radio input "true"
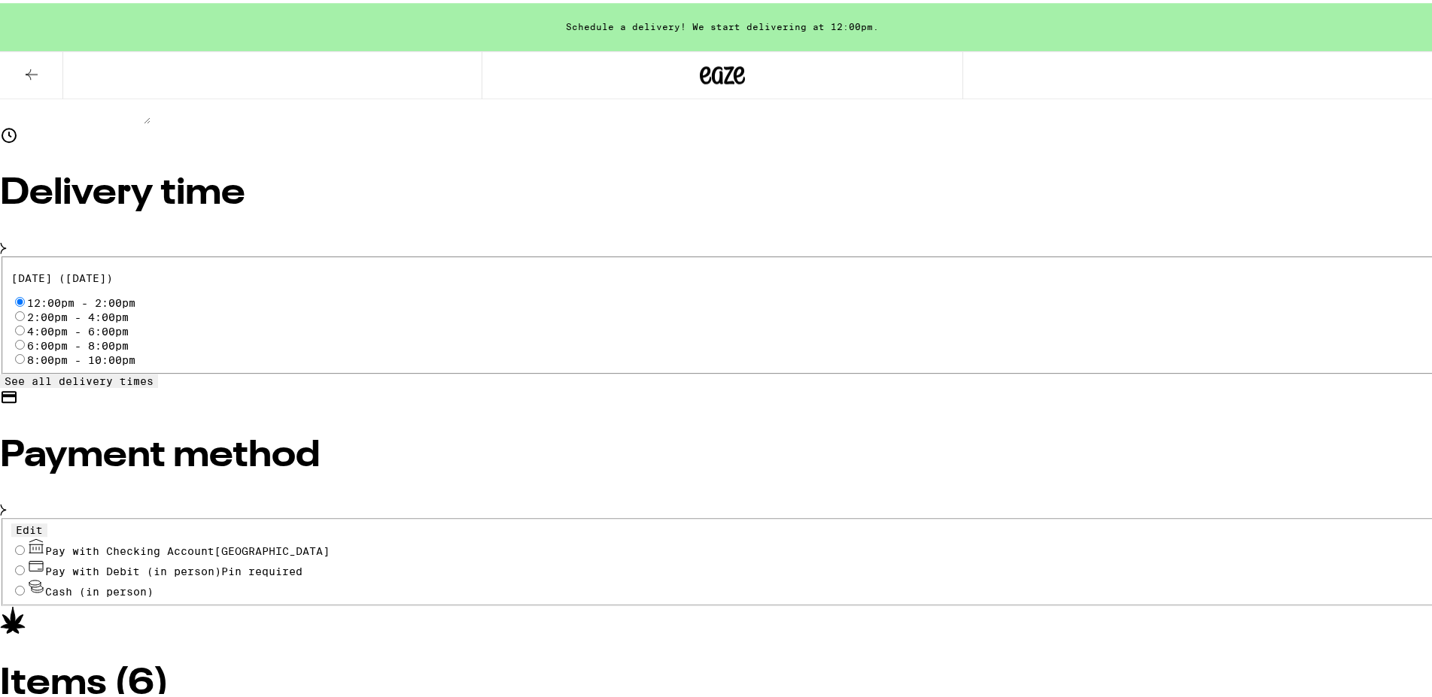
scroll to position [460, 0]
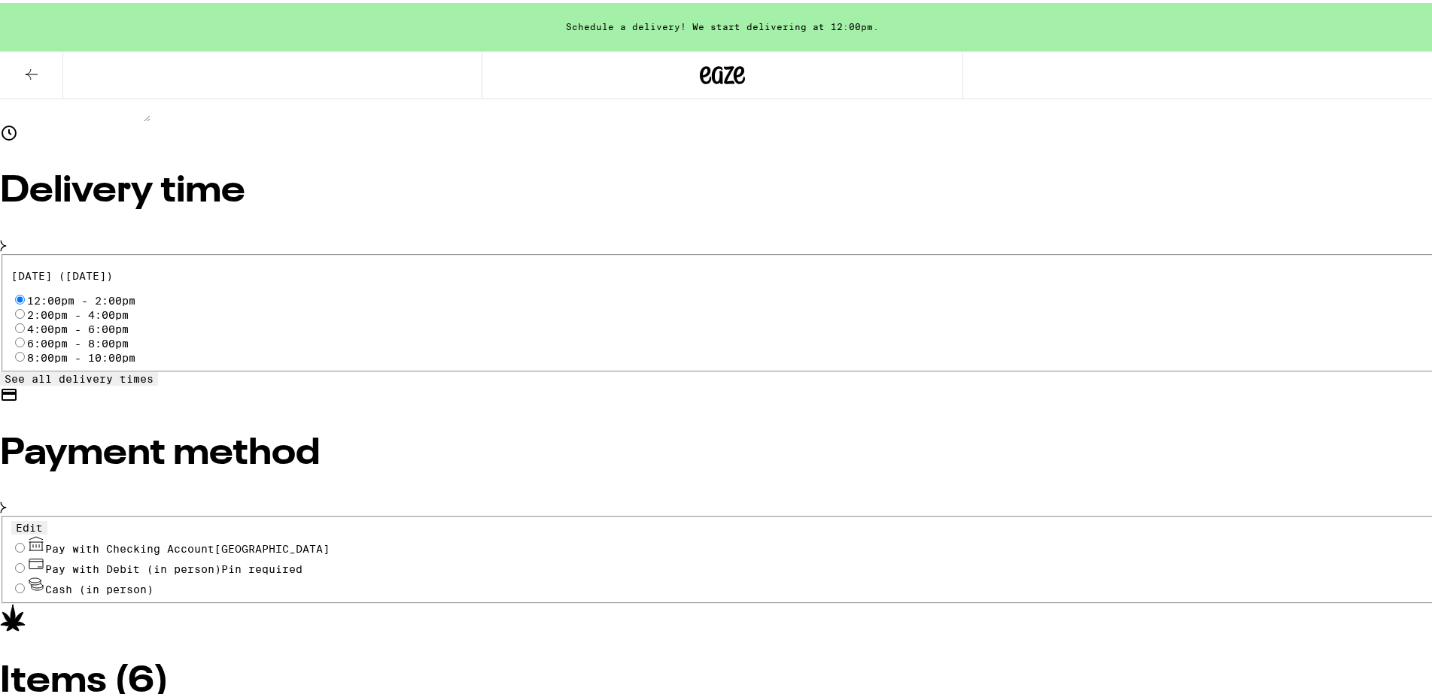
click at [299, 513] on div "Edit Pay with Checking Account CHASE COLLEGE Pay with Debit (in person) Pin req…" at bounding box center [722, 557] width 1444 height 88
click at [302, 513] on div "Edit Pay with Checking Account CHASE COLLEGE Pay with Debit (in person) Pin req…" at bounding box center [722, 557] width 1444 height 88
click at [25, 540] on input "Pay with Checking Account CHASE COLLEGE" at bounding box center [20, 545] width 10 height 10
radio input "true"
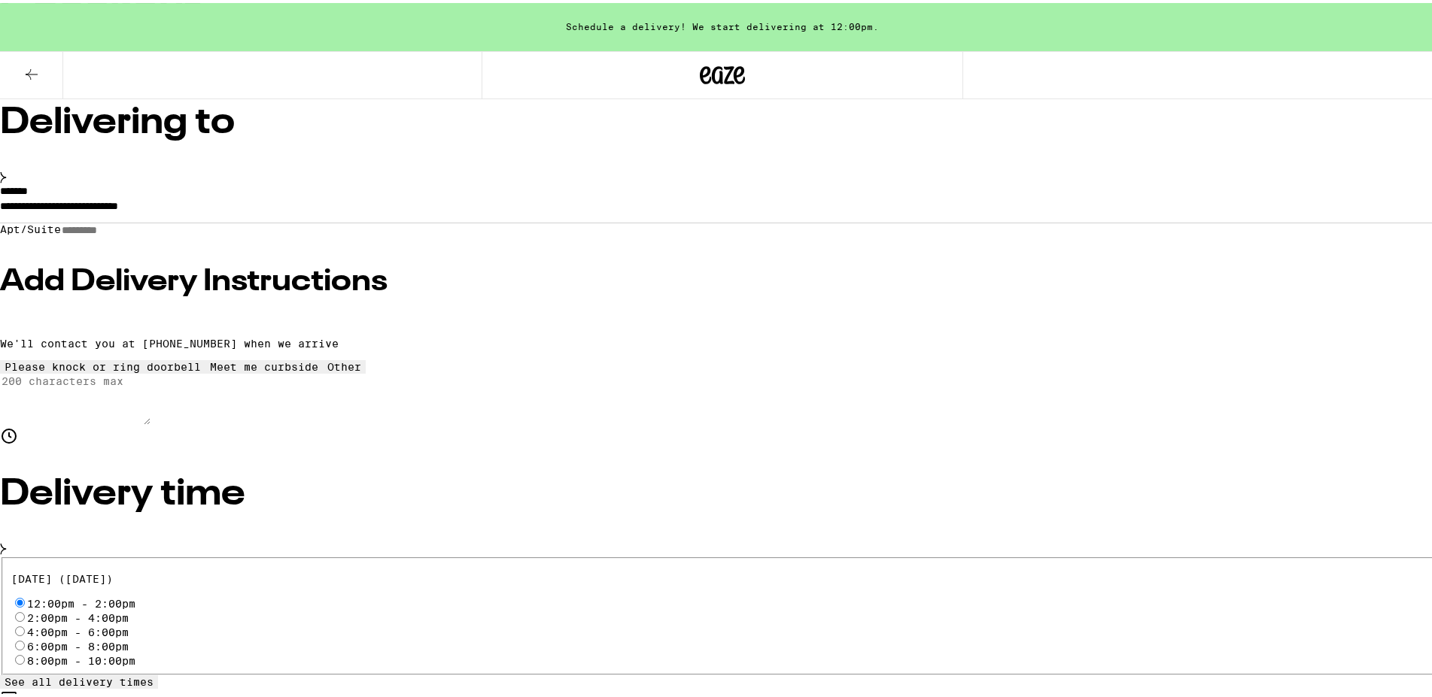
scroll to position [153, 0]
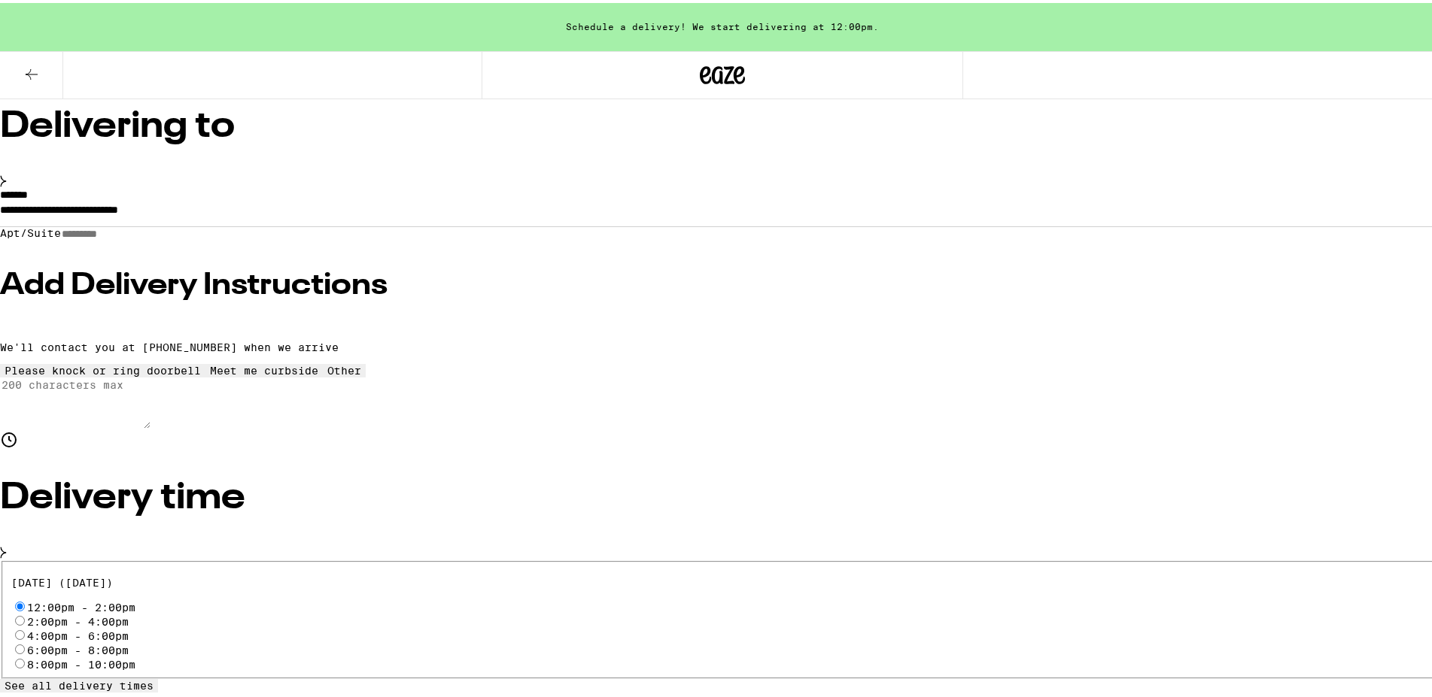
click at [327, 284] on h3 "Add Delivery Instructions" at bounding box center [722, 283] width 1444 height 30
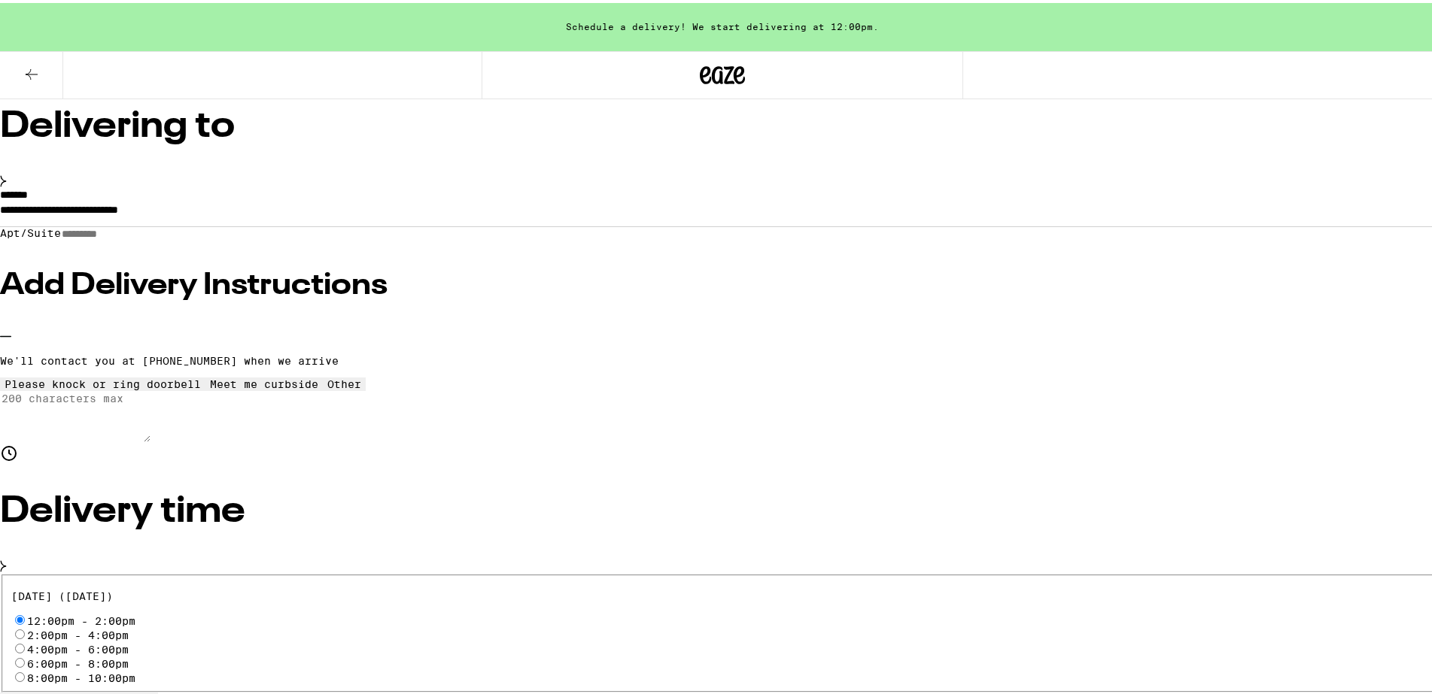
click at [655, 288] on h3 "Add Delivery Instructions" at bounding box center [722, 283] width 1444 height 30
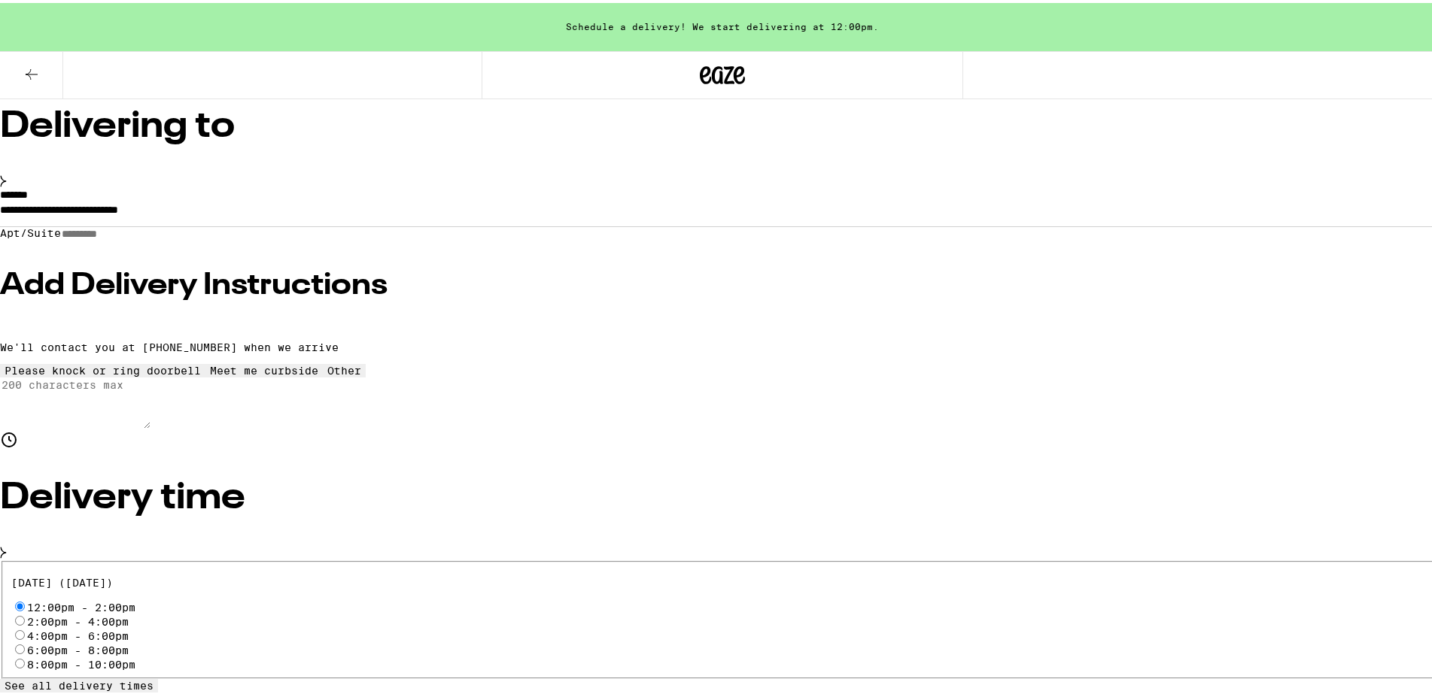
click at [666, 281] on h3 "Add Delivery Instructions" at bounding box center [722, 283] width 1444 height 30
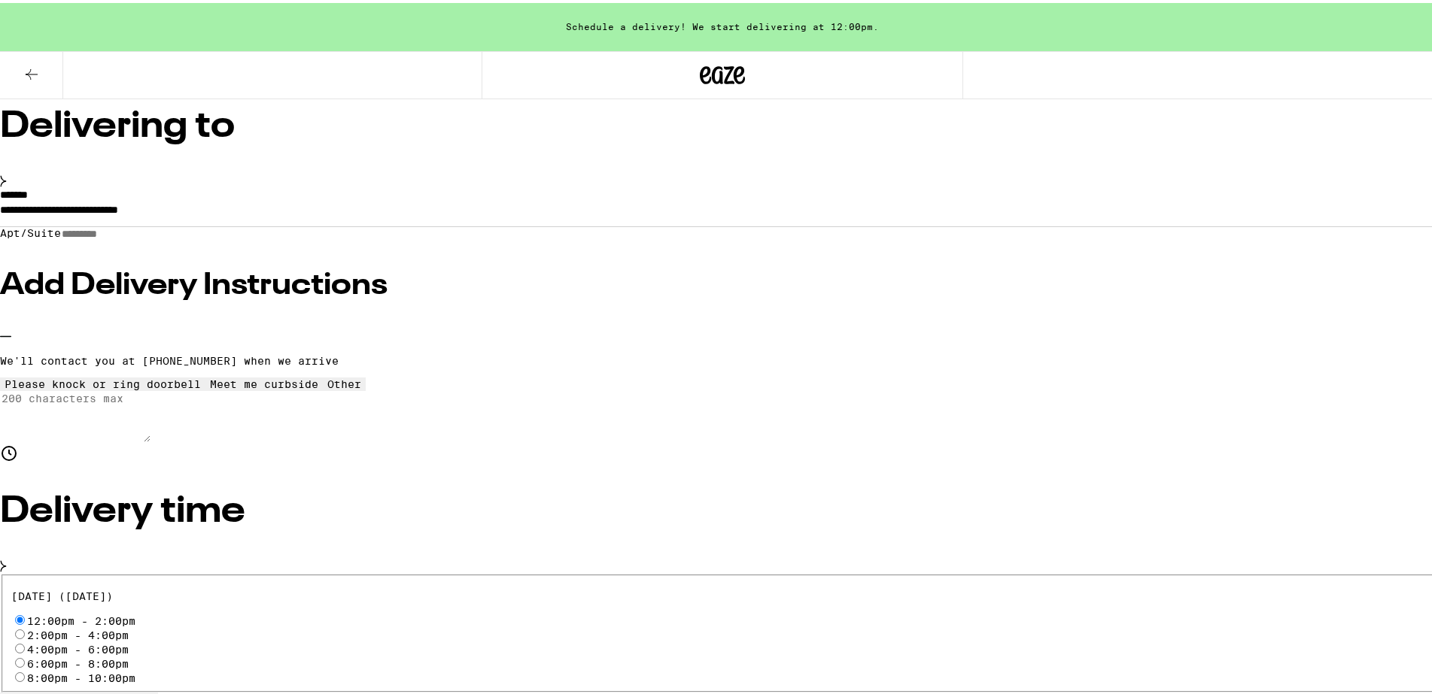
click at [409, 274] on h3 "Add Delivery Instructions" at bounding box center [722, 283] width 1444 height 30
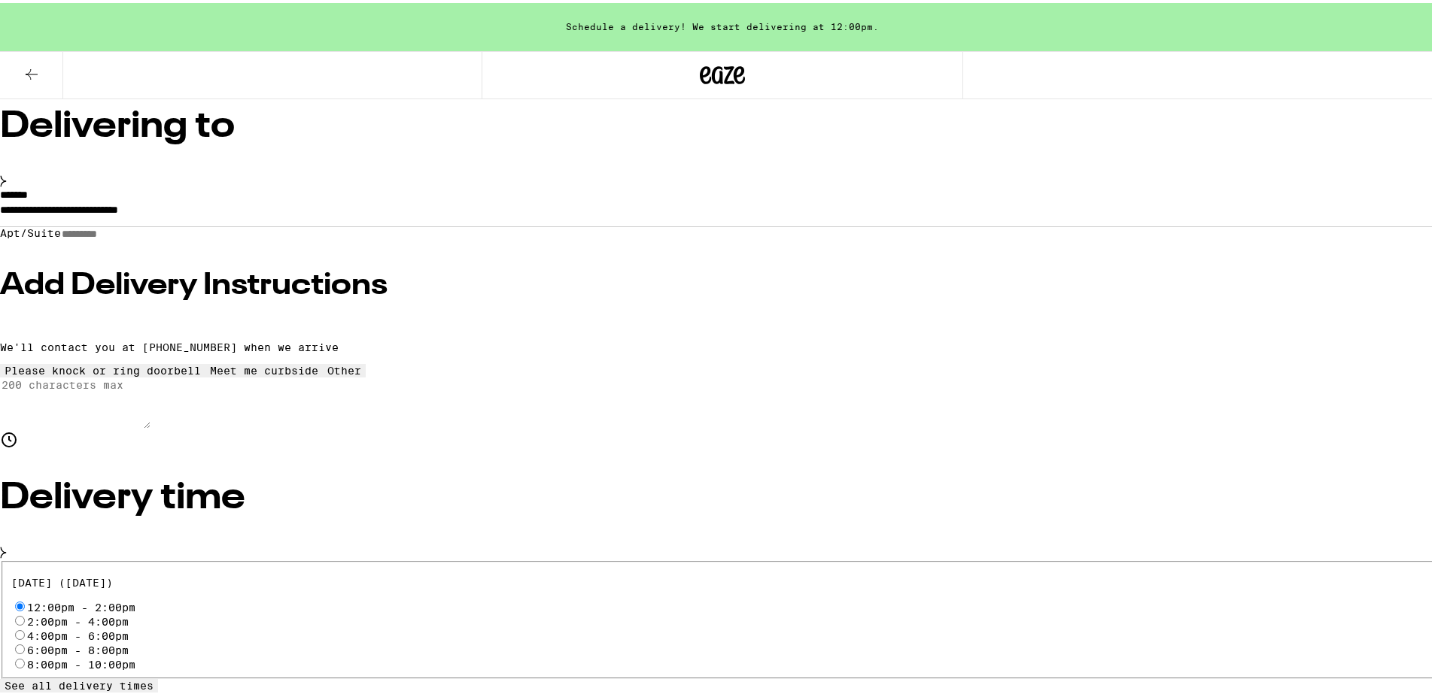
click at [339, 279] on h3 "Add Delivery Instructions" at bounding box center [722, 283] width 1444 height 30
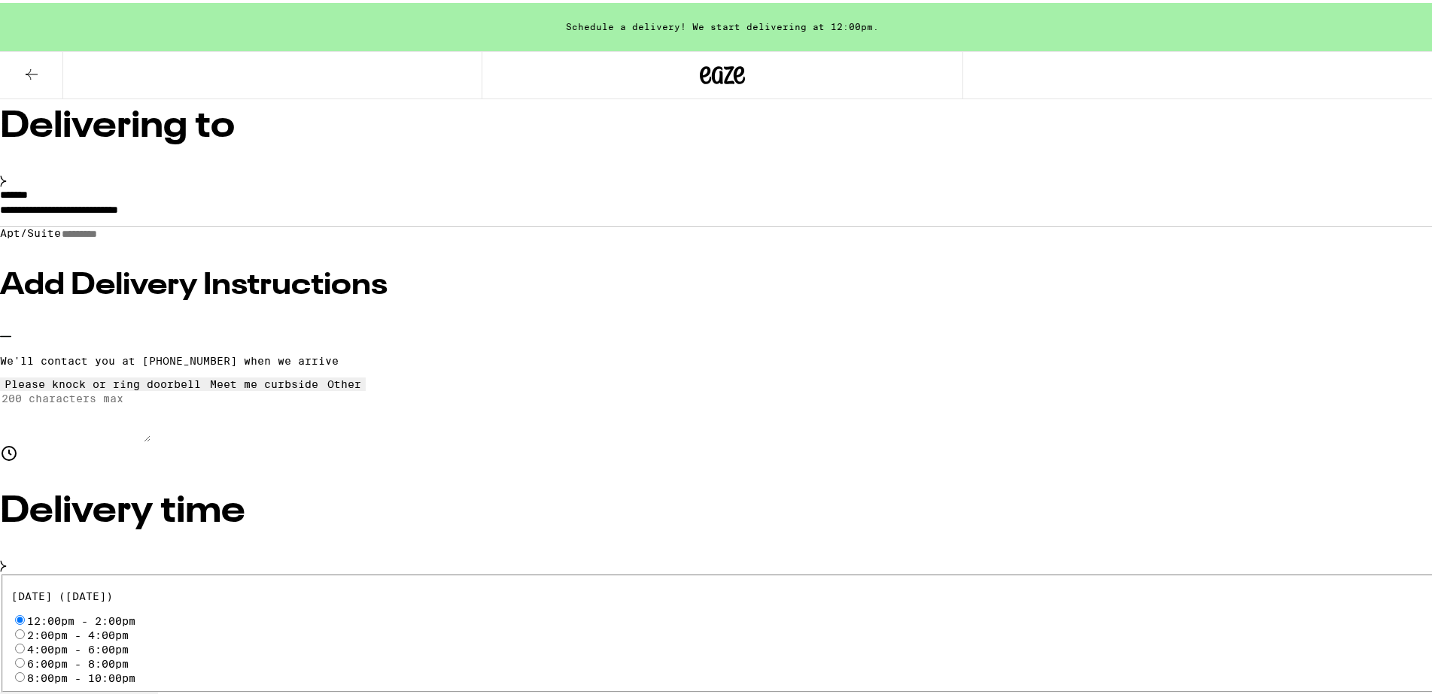
click at [168, 231] on input "Apt/Suite" at bounding box center [114, 231] width 107 height 13
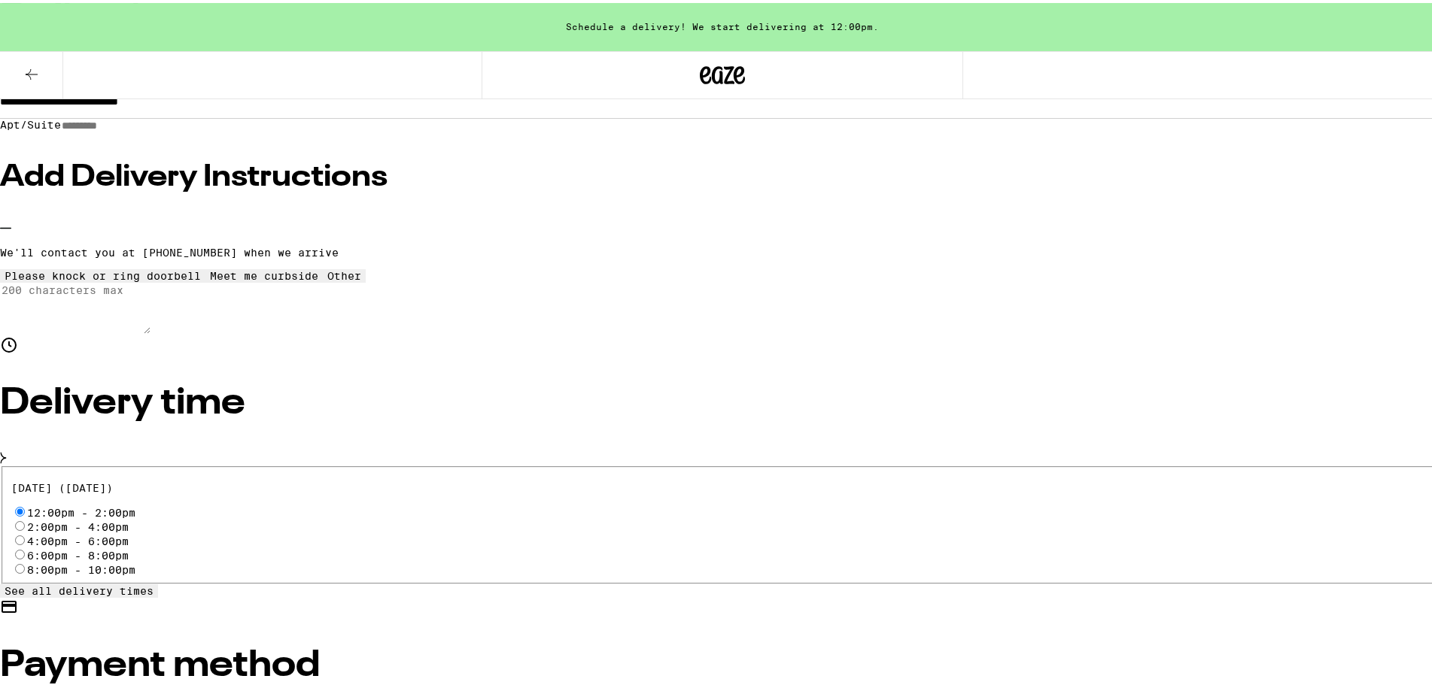
scroll to position [0, 0]
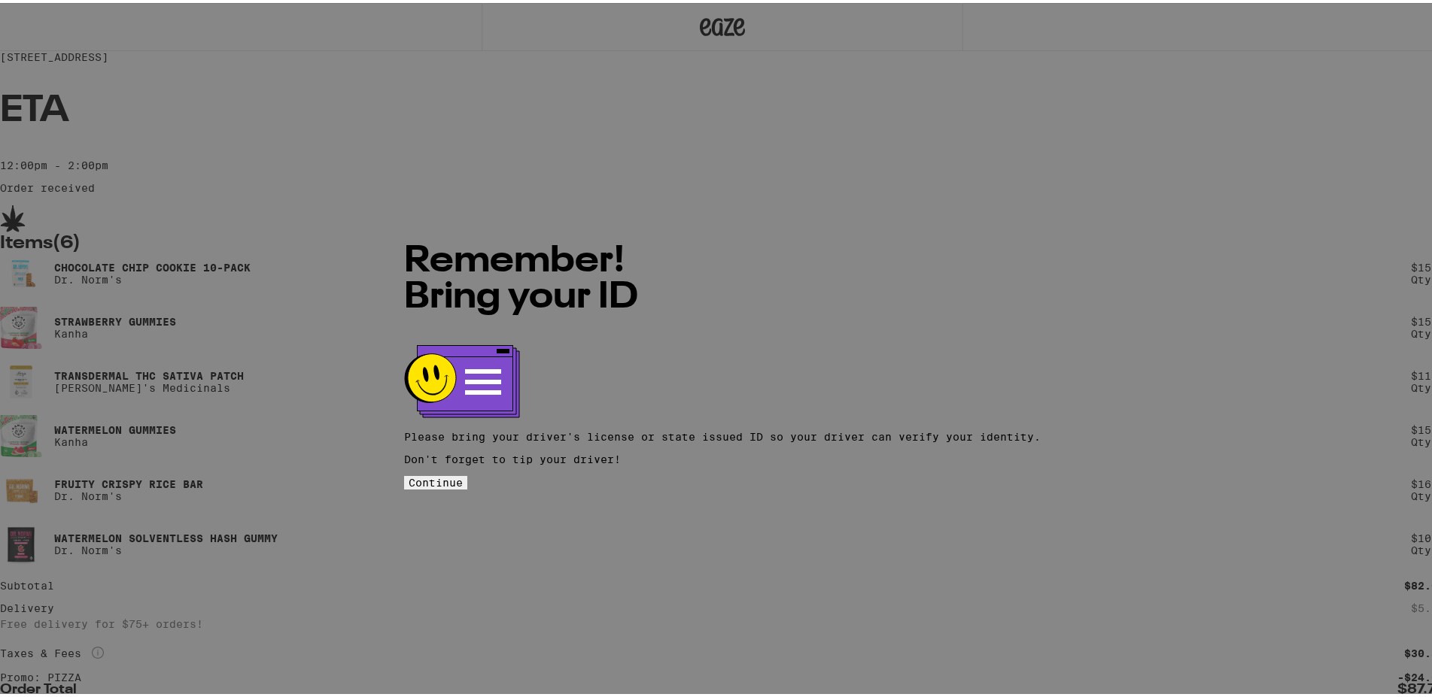
click at [467, 473] on button "Continue" at bounding box center [435, 480] width 63 height 14
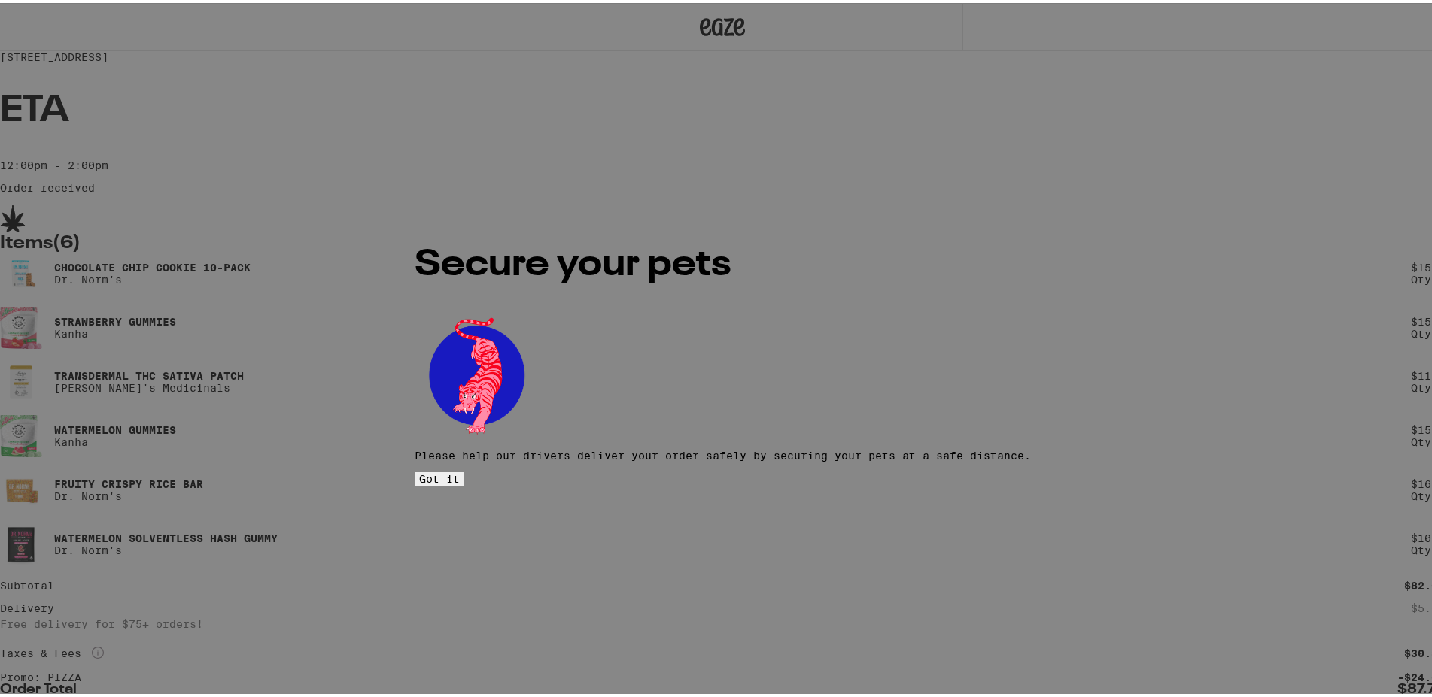
click at [464, 469] on button "Got it" at bounding box center [440, 476] width 50 height 14
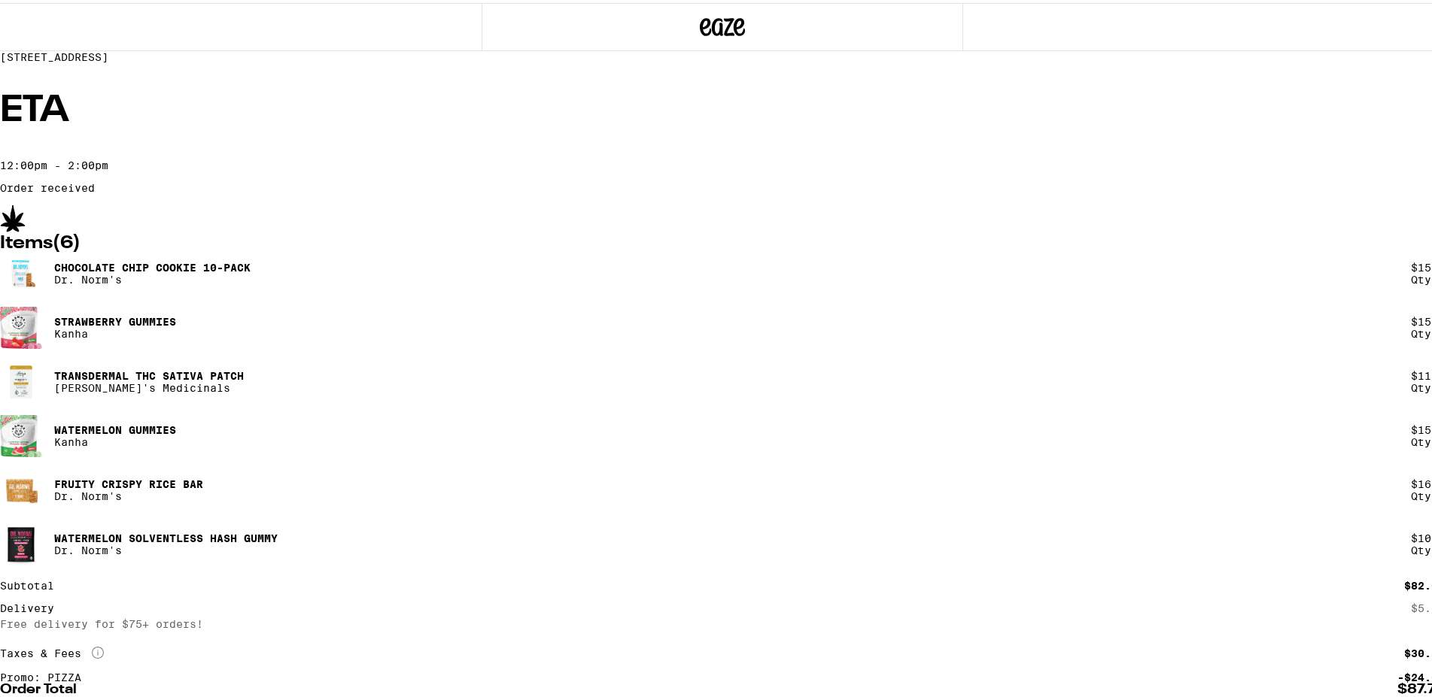
click at [667, 191] on div "ETA 12:00pm - 2:00pm Order received" at bounding box center [722, 140] width 1444 height 101
click at [664, 191] on p "Order received" at bounding box center [722, 185] width 1444 height 12
click at [623, 169] on div at bounding box center [722, 169] width 1444 height 0
click at [430, 60] on div "[STREET_ADDRESS]" at bounding box center [722, 54] width 1444 height 12
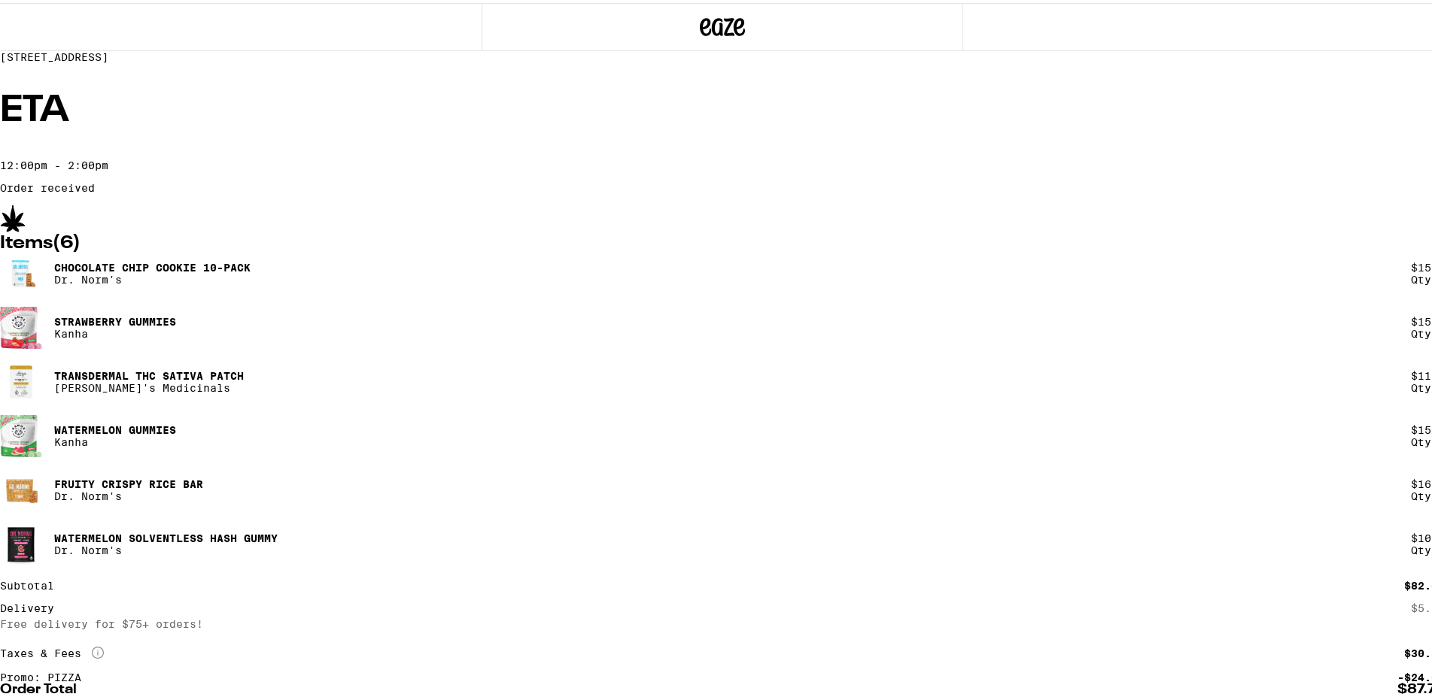
click at [281, 191] on div "ETA 12:00pm - 2:00pm Order received" at bounding box center [722, 140] width 1444 height 101
click at [567, 60] on div "[STREET_ADDRESS]" at bounding box center [722, 54] width 1444 height 12
click at [381, 60] on div at bounding box center [722, 60] width 1444 height 0
click at [641, 191] on div "ETA 12:00pm - 2:00pm Order received" at bounding box center [722, 140] width 1444 height 101
click at [734, 169] on div at bounding box center [722, 169] width 1444 height 0
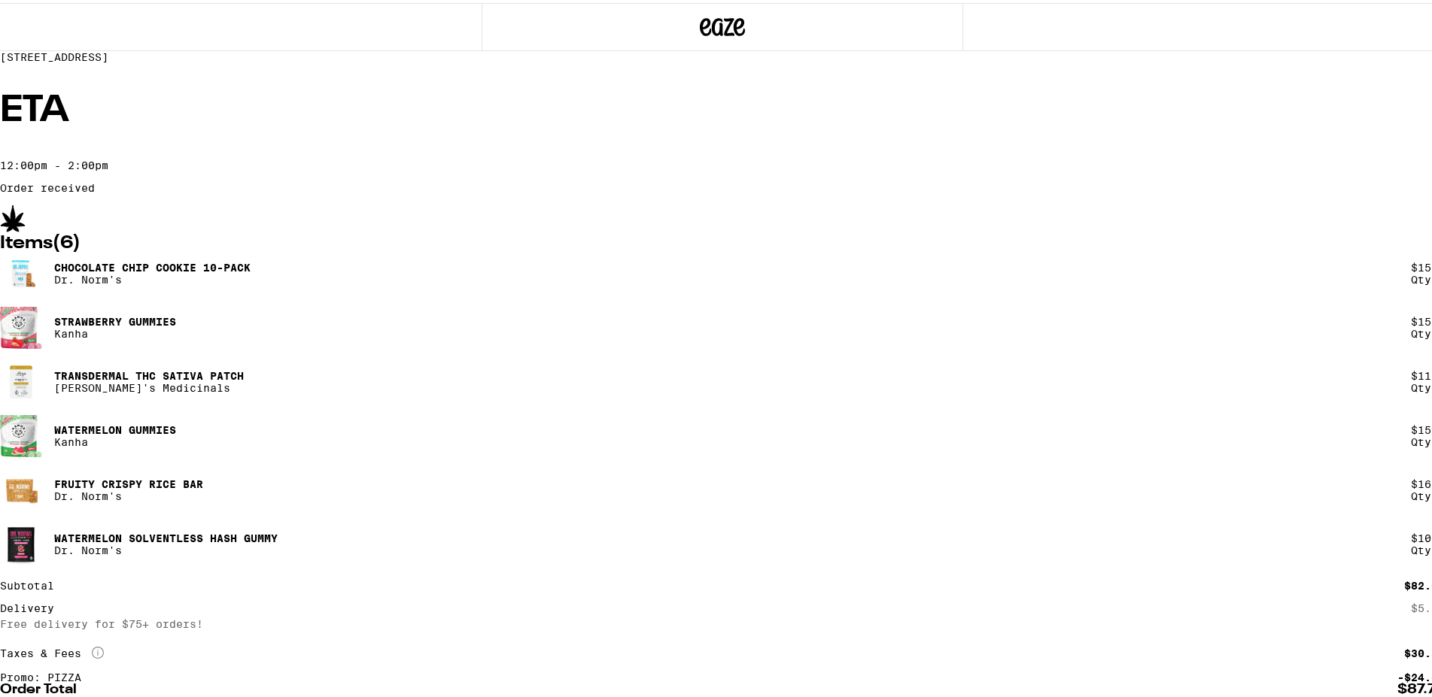
click at [454, 191] on div "ETA 12:00pm - 2:00pm Order received" at bounding box center [722, 140] width 1444 height 101
click at [592, 169] on div at bounding box center [722, 169] width 1444 height 0
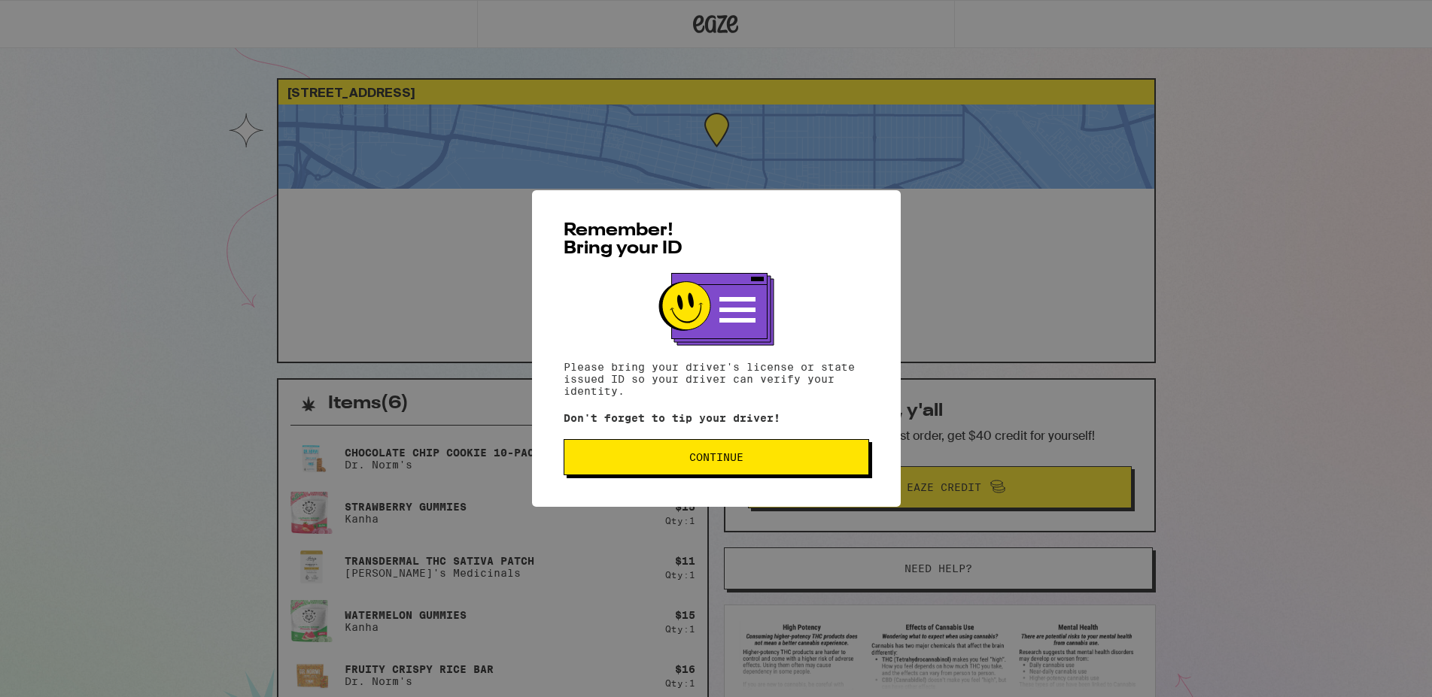
click at [649, 460] on span "Continue" at bounding box center [716, 457] width 280 height 11
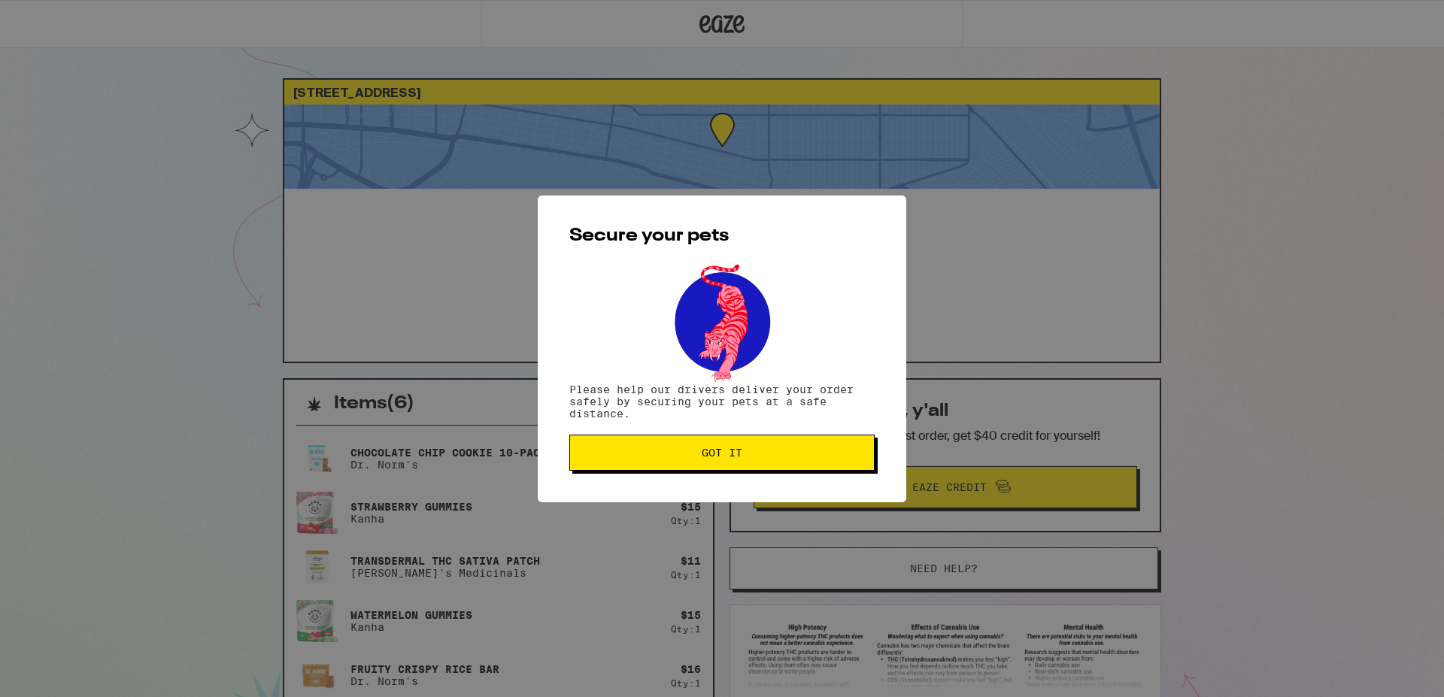
click at [631, 457] on span "Got it" at bounding box center [722, 453] width 280 height 11
click at [677, 466] on button "Got it" at bounding box center [722, 453] width 305 height 36
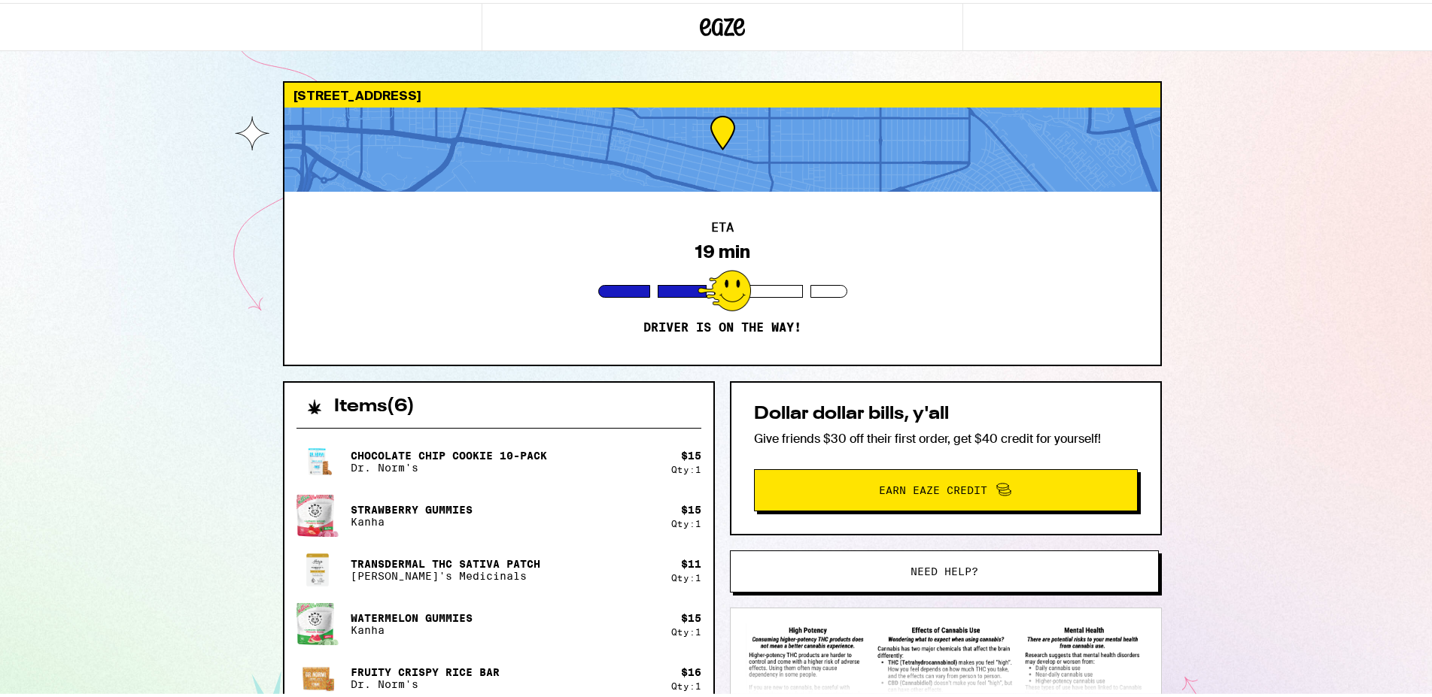
click at [133, 305] on div "235 Orizaba Ave Long Beach 90803 ETA 19 min Driver is on the way! Items ( 6 ) C…" at bounding box center [722, 489] width 1444 height 979
